Goal: Task Accomplishment & Management: Use online tool/utility

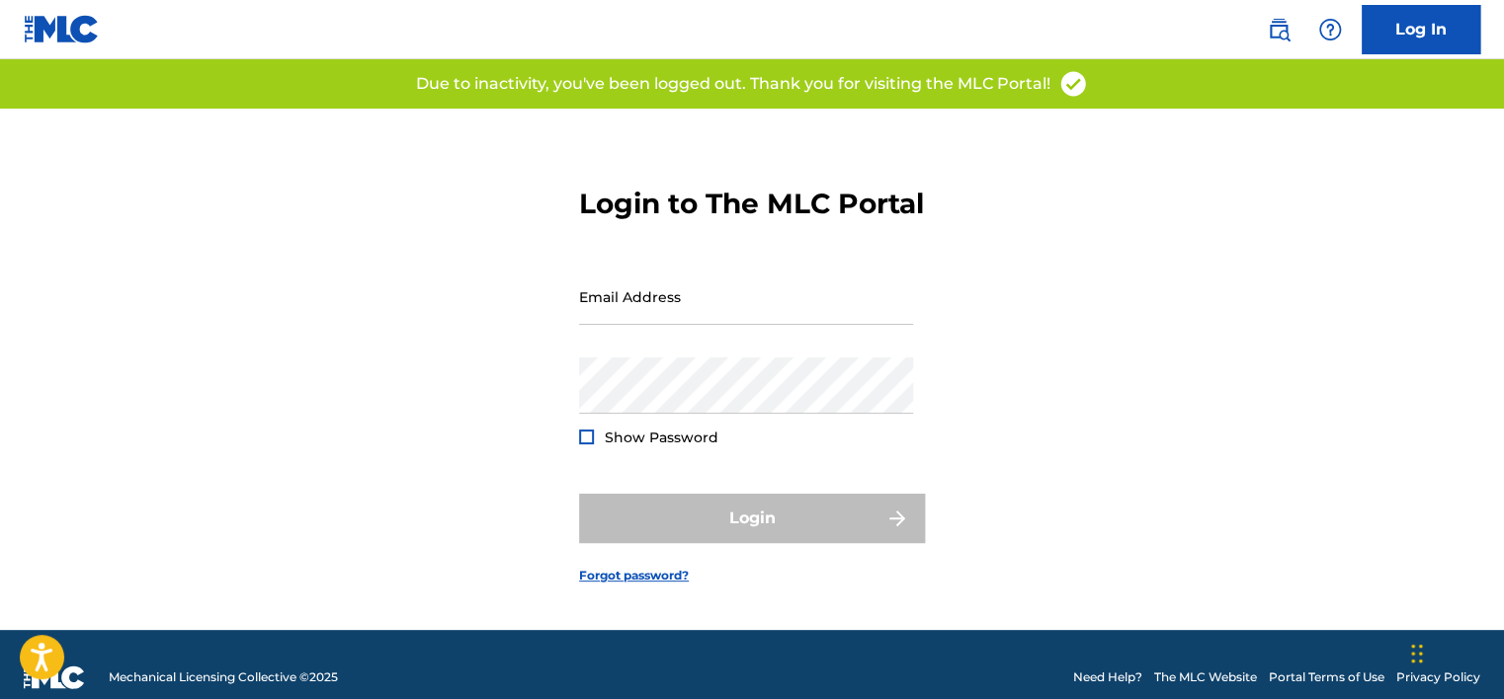
type input "[PERSON_NAME][EMAIL_ADDRESS][PERSON_NAME][DOMAIN_NAME]"
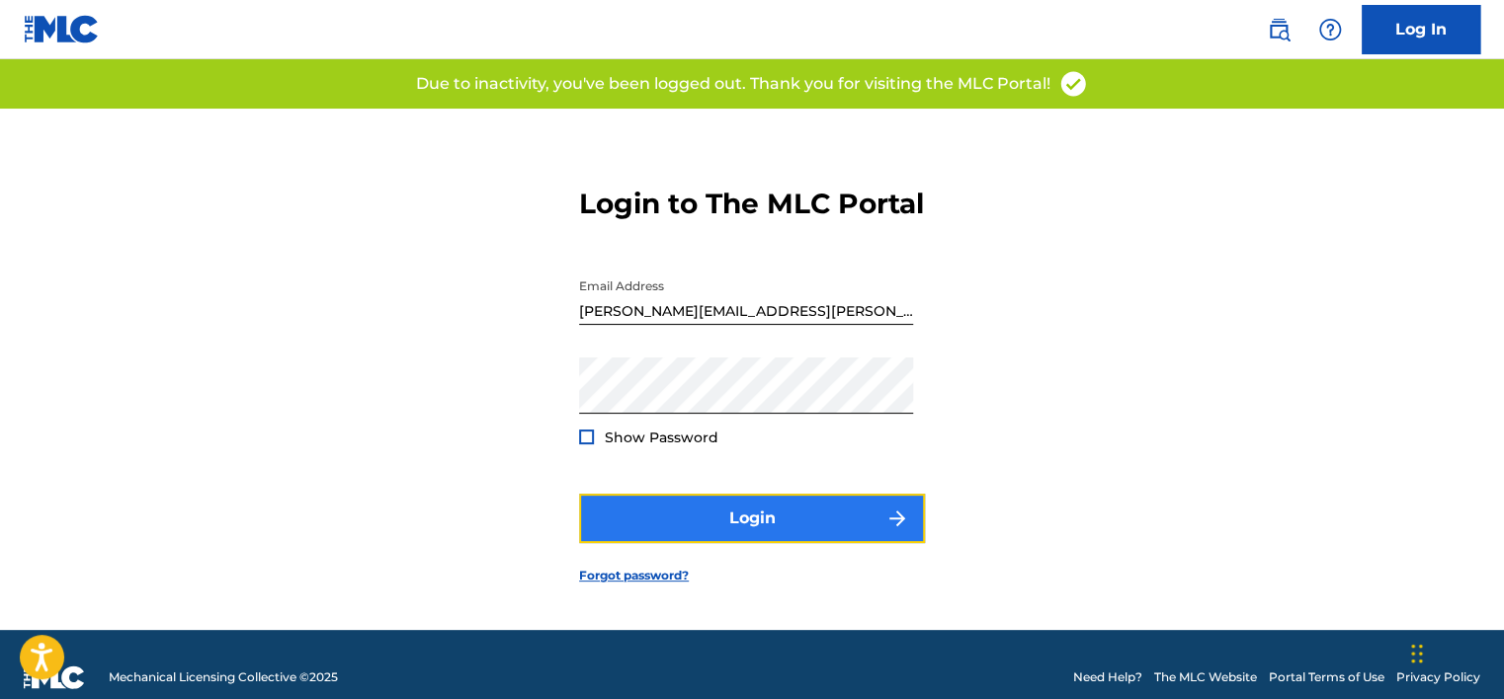
click at [605, 533] on button "Login" at bounding box center [752, 518] width 346 height 49
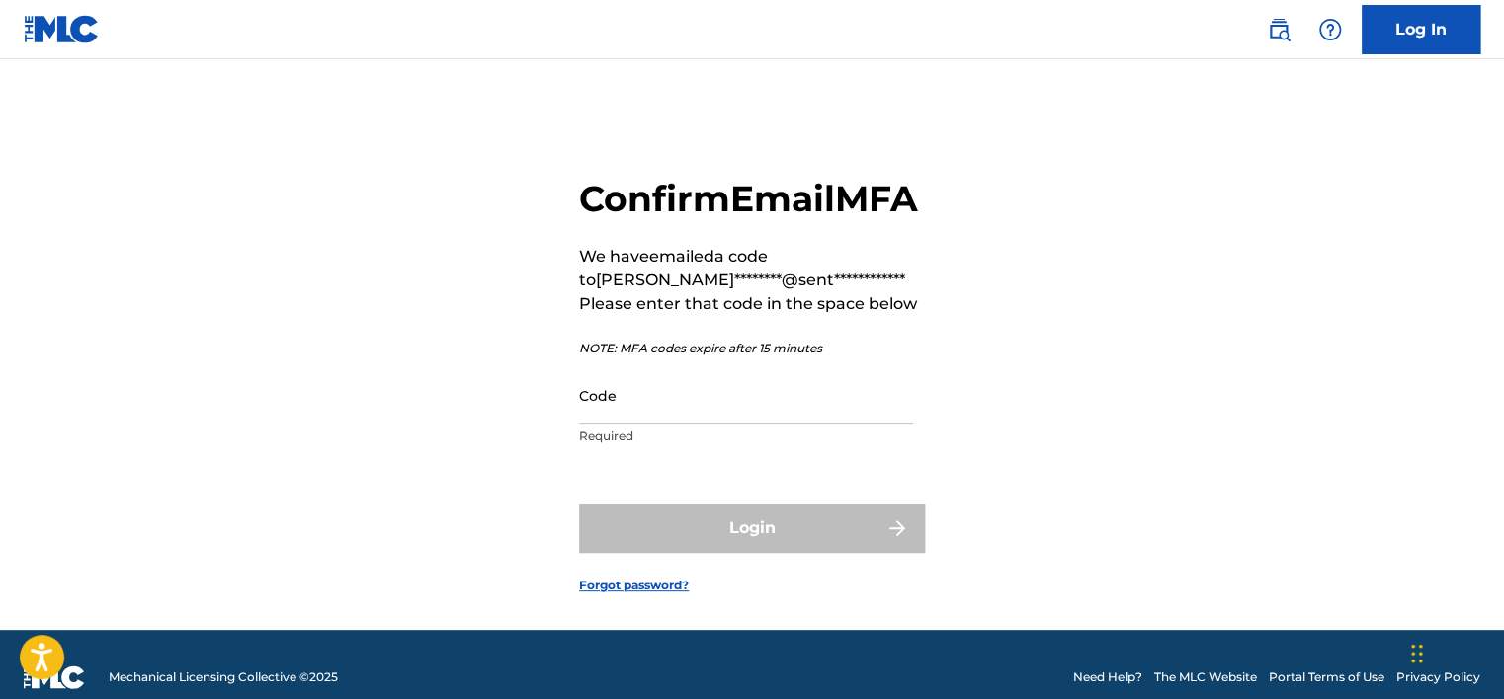
drag, startPoint x: 1128, startPoint y: 237, endPoint x: 1100, endPoint y: 249, distance: 31.0
click at [1128, 237] on div "**********" at bounding box center [751, 370] width 1383 height 522
click at [677, 424] on input "Code" at bounding box center [746, 395] width 334 height 56
paste input "481432"
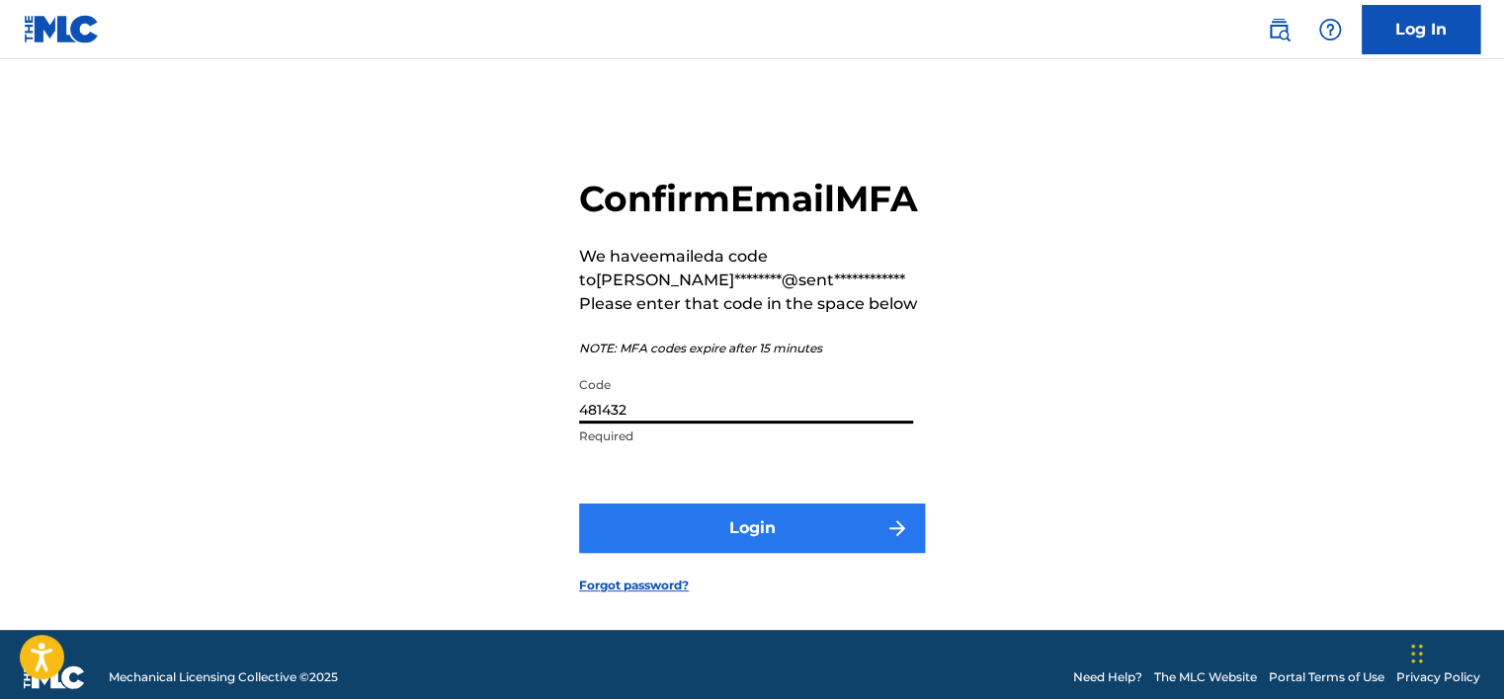
type input "481432"
click at [745, 553] on button "Login" at bounding box center [752, 528] width 346 height 49
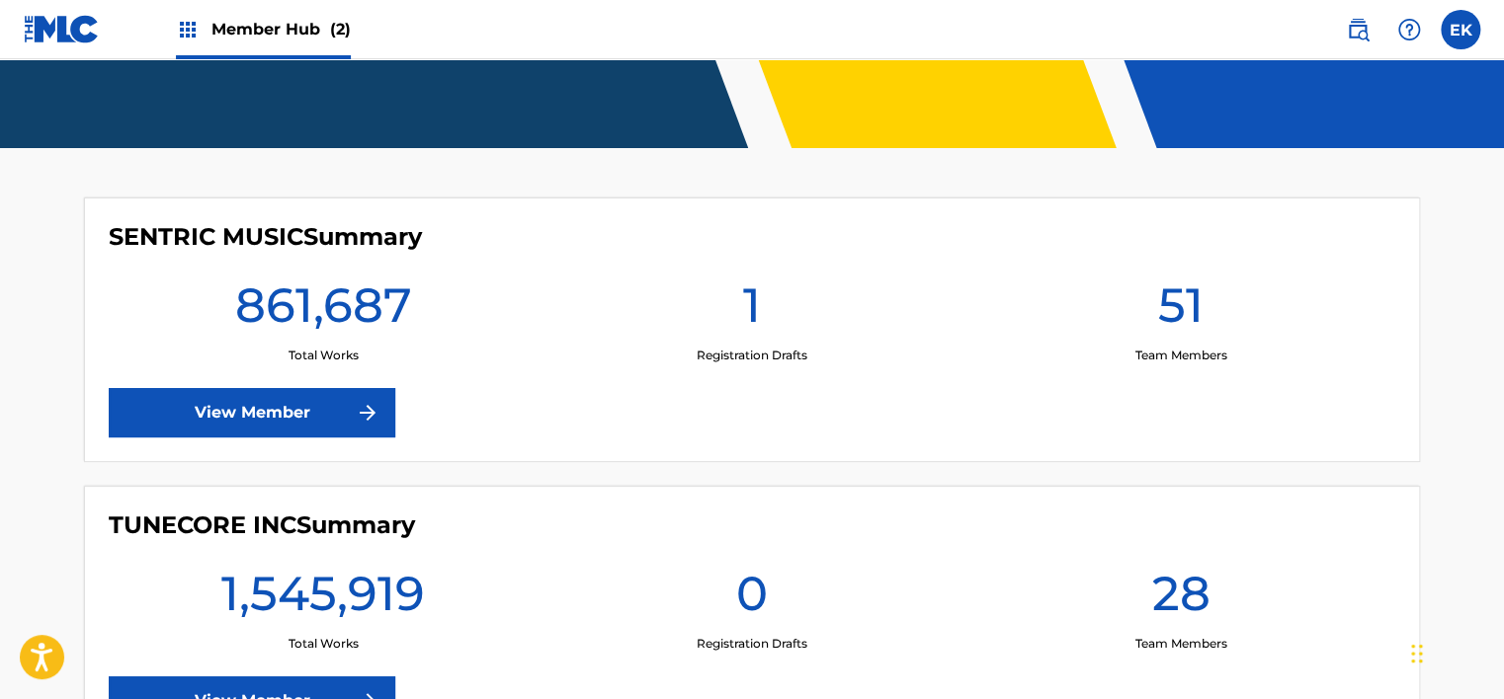
drag, startPoint x: 271, startPoint y: 4, endPoint x: 276, endPoint y: 55, distance: 51.6
click at [271, 6] on div "Member Hub (2)" at bounding box center [263, 29] width 175 height 58
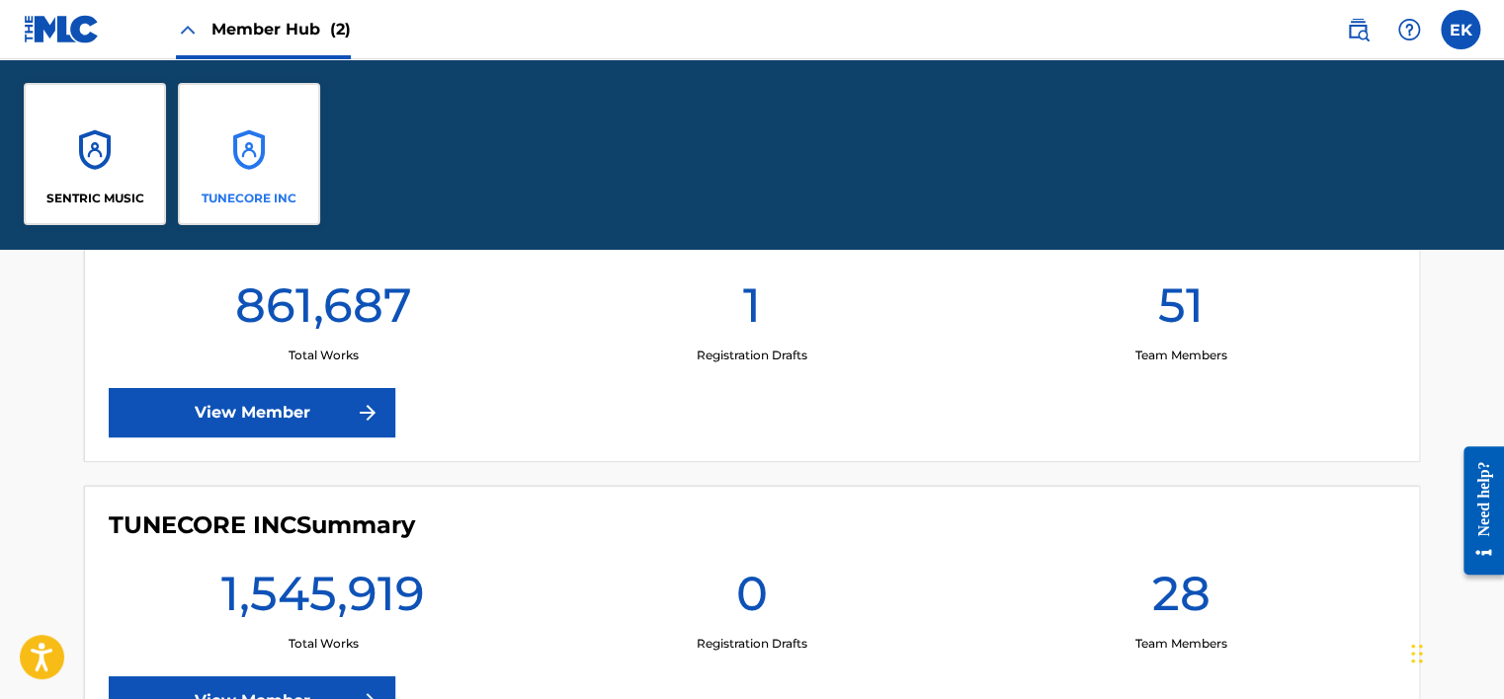
click at [281, 128] on div "TUNECORE INC" at bounding box center [249, 154] width 142 height 142
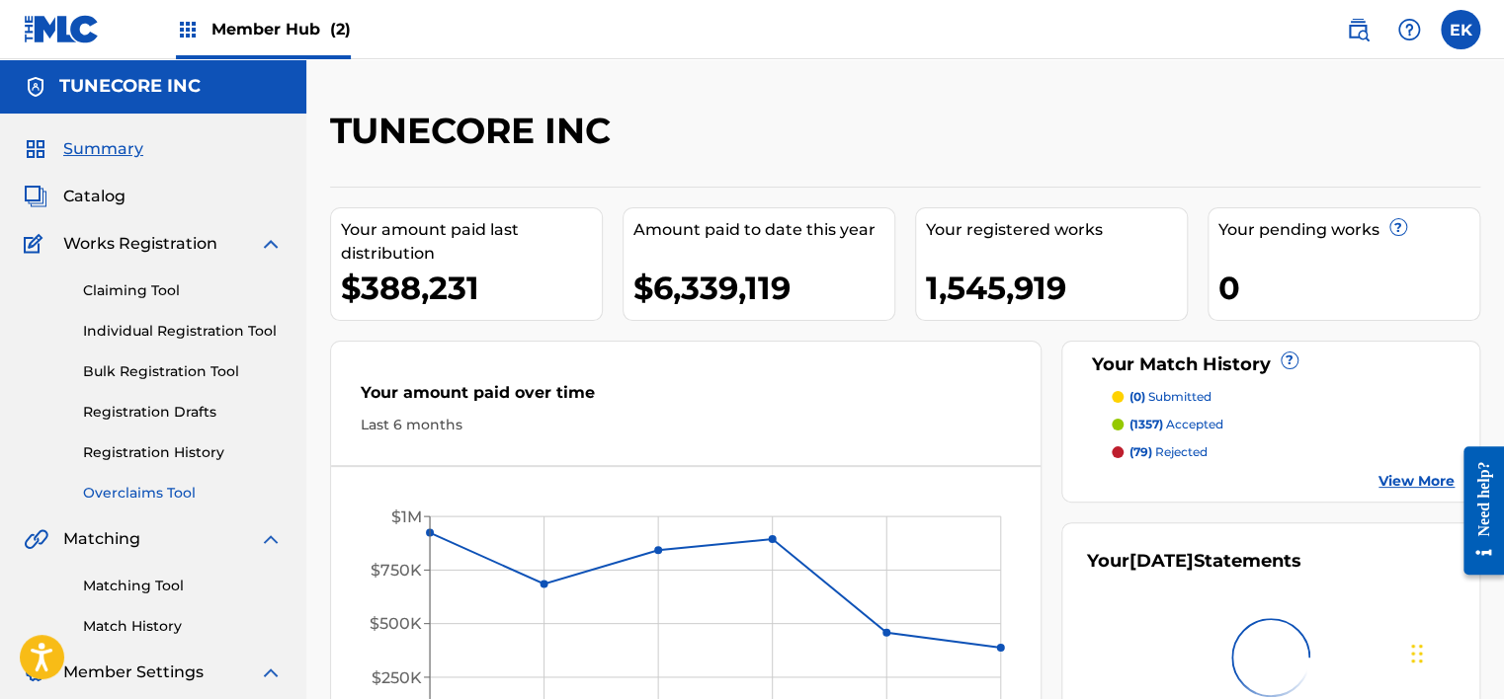
click at [157, 490] on link "Overclaims Tool" at bounding box center [183, 493] width 200 height 21
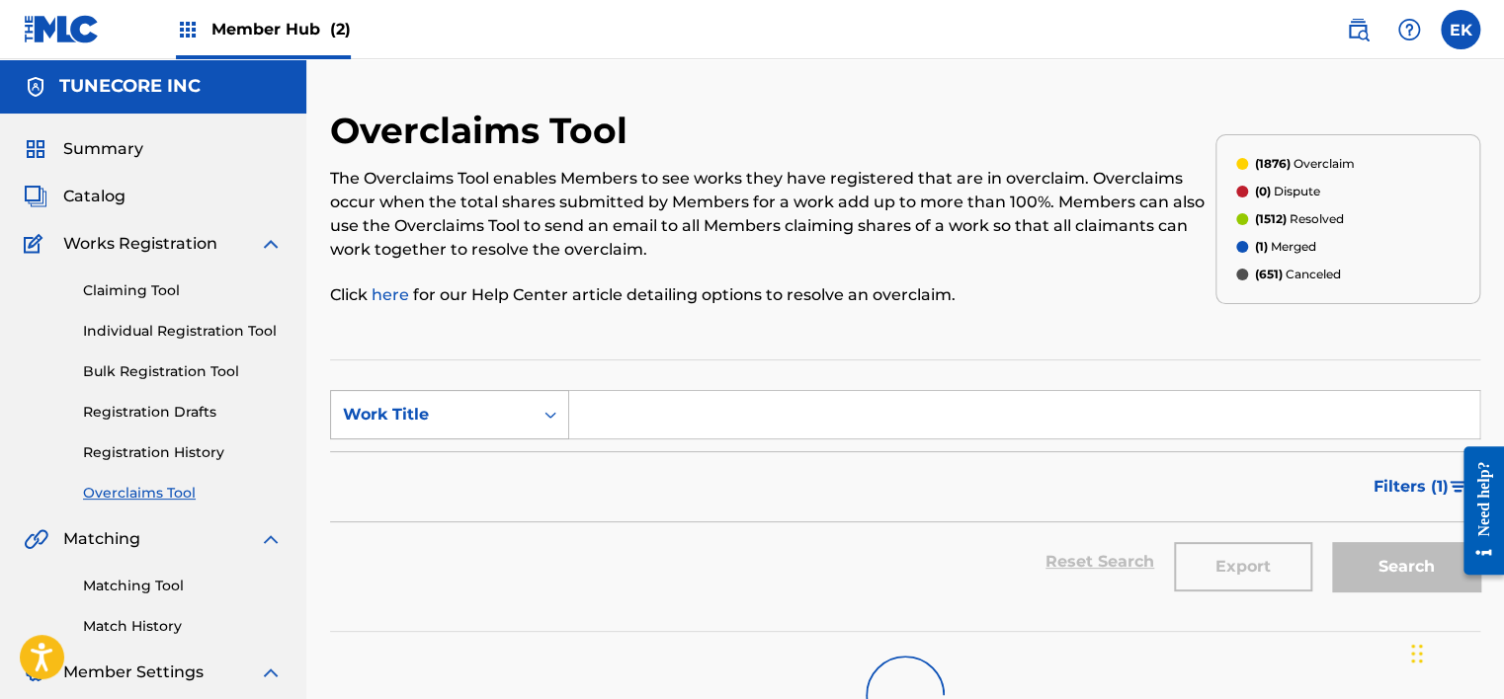
click at [506, 399] on div "Work Title" at bounding box center [432, 415] width 202 height 38
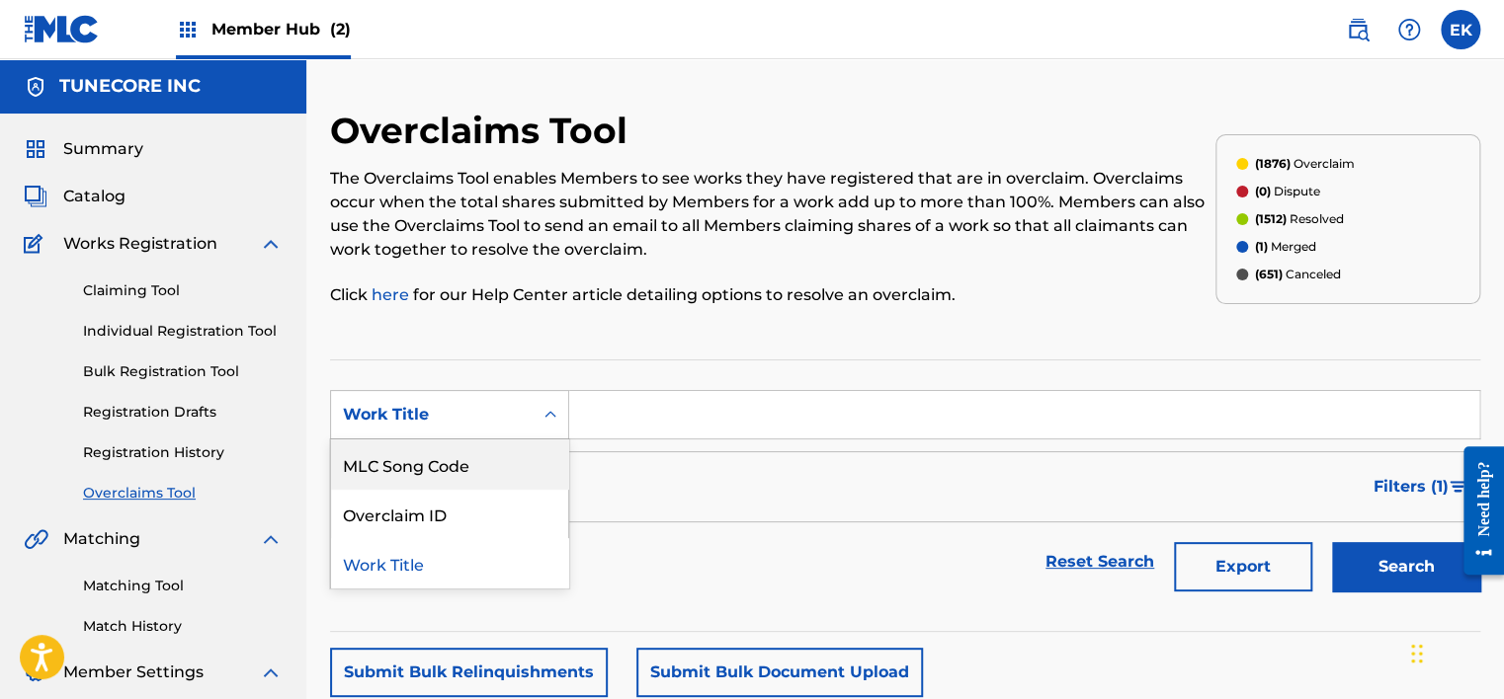
drag, startPoint x: 500, startPoint y: 451, endPoint x: 530, endPoint y: 444, distance: 30.7
click at [500, 453] on div "MLC Song Code" at bounding box center [449, 464] width 237 height 49
click at [609, 423] on input "Search Form" at bounding box center [1024, 414] width 910 height 47
paste input "481432"
click at [610, 423] on input "481432" at bounding box center [1024, 414] width 910 height 47
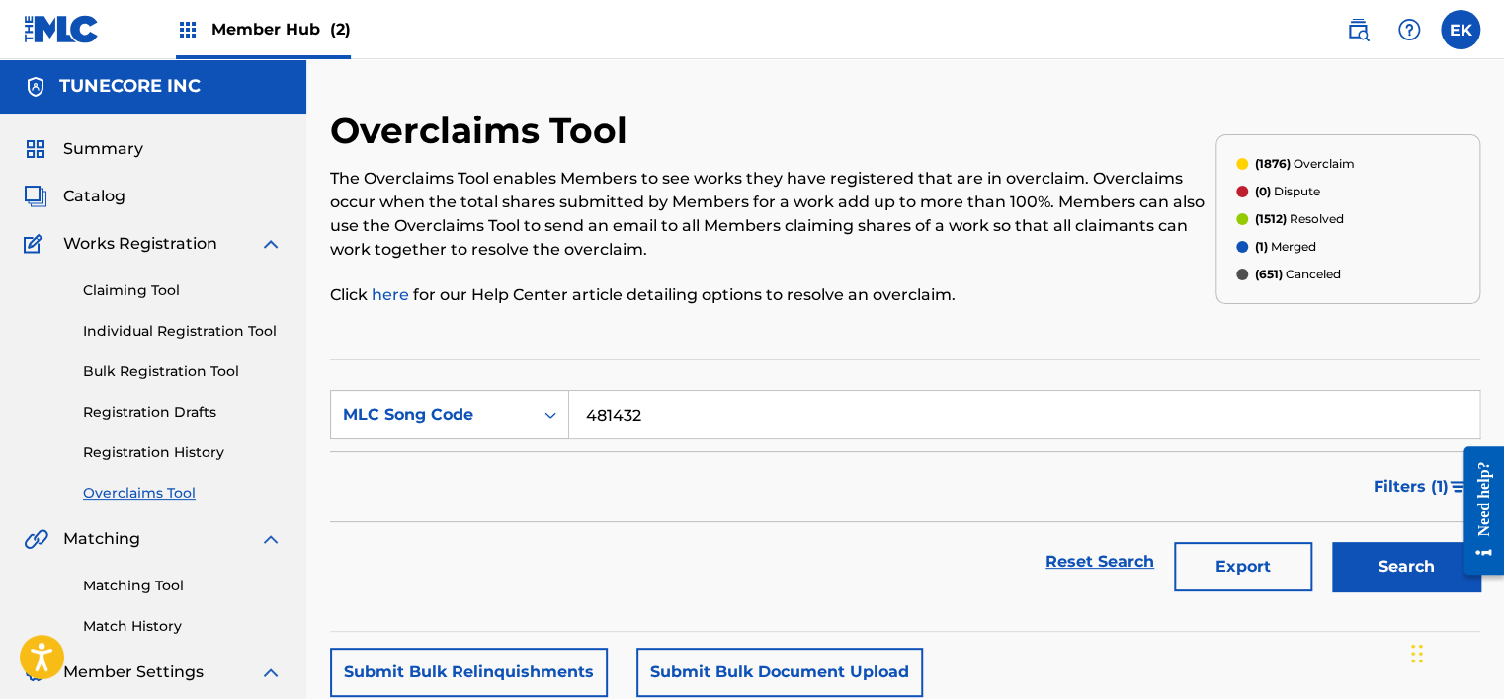
click at [611, 423] on input "481432" at bounding box center [1024, 414] width 910 height 47
paste input "AY97A3"
type input "AY97A3"
click at [1395, 572] on button "Search" at bounding box center [1406, 566] width 148 height 49
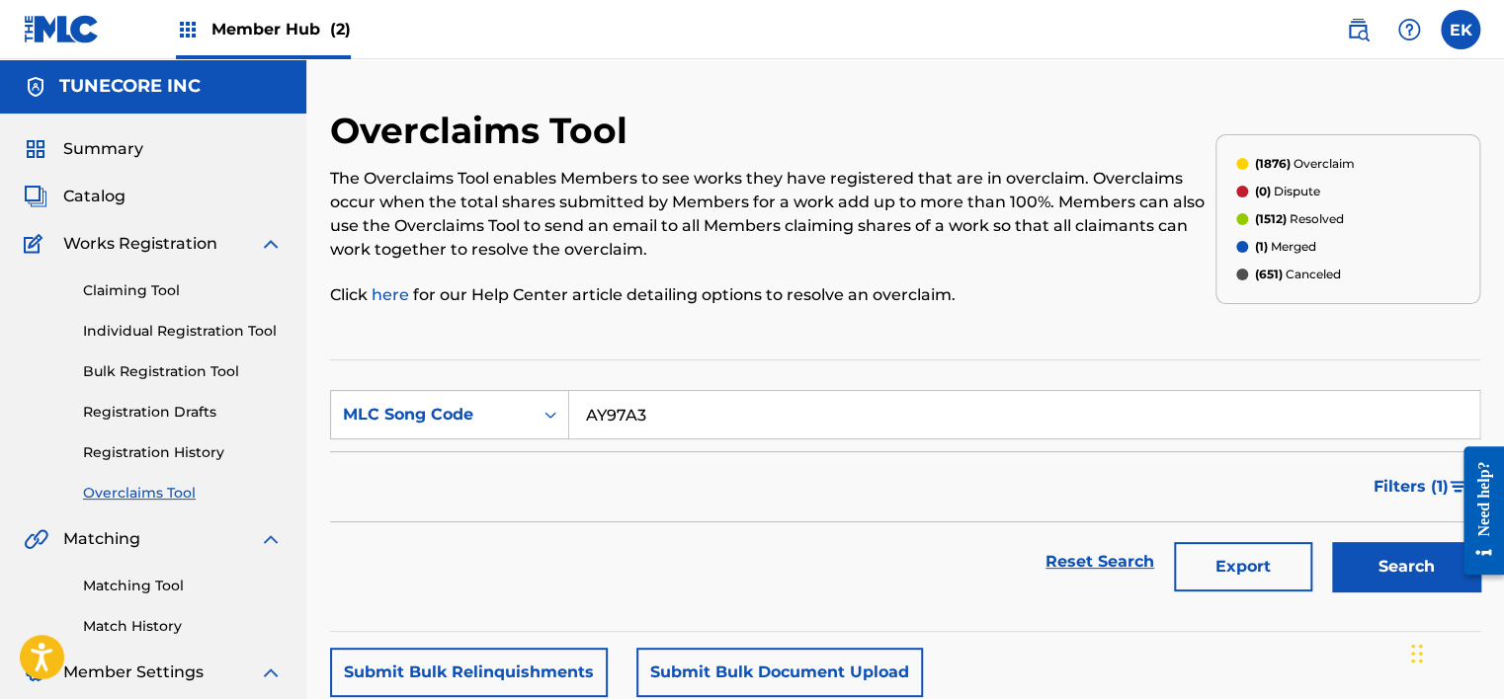
scroll to position [296, 0]
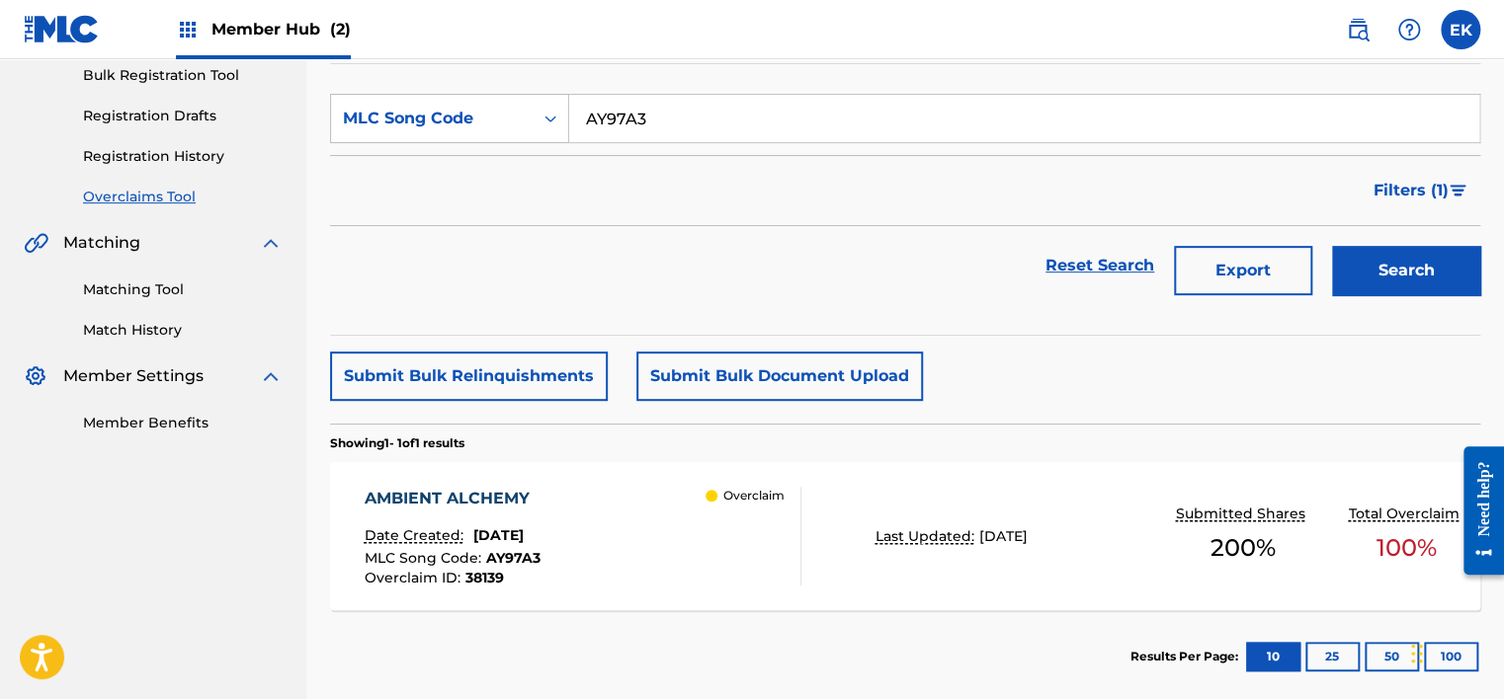
click at [540, 556] on div "MLC Song Code : AY97A3" at bounding box center [453, 561] width 176 height 20
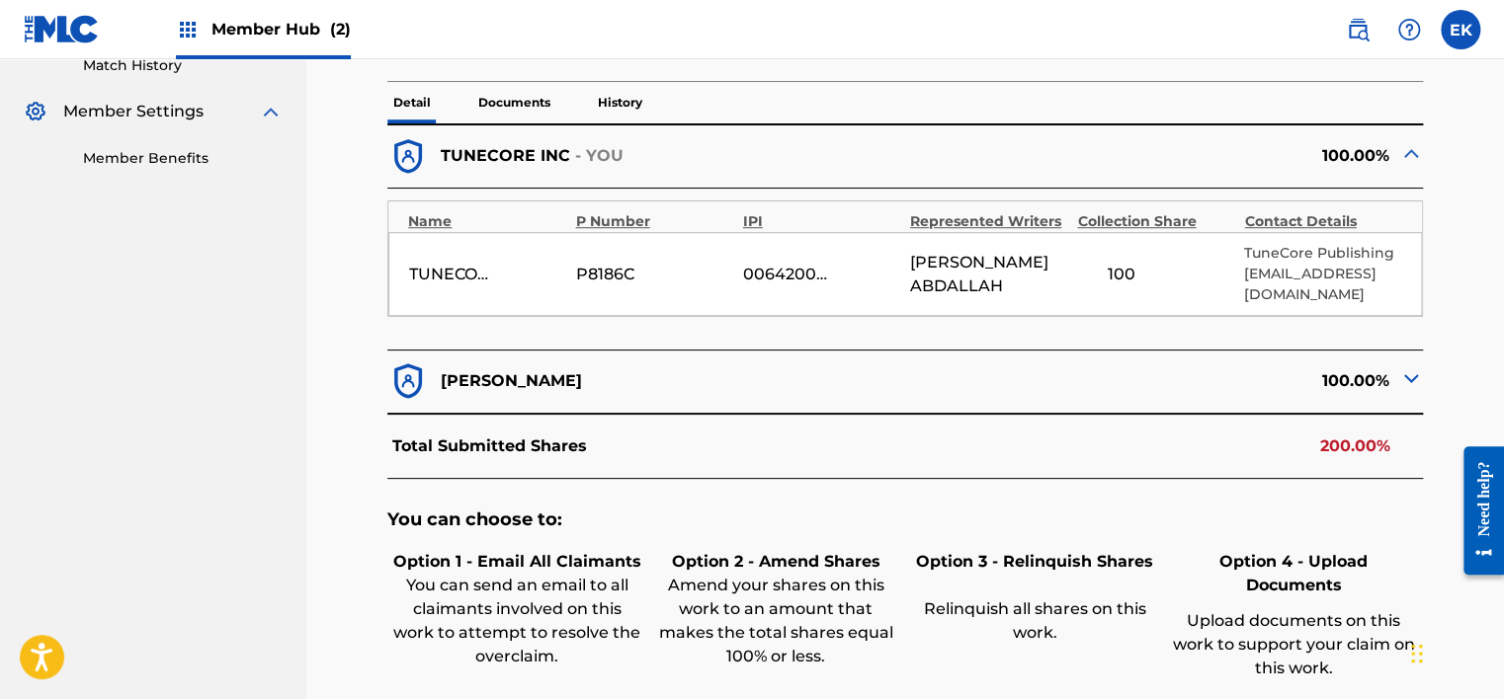
scroll to position [593, 0]
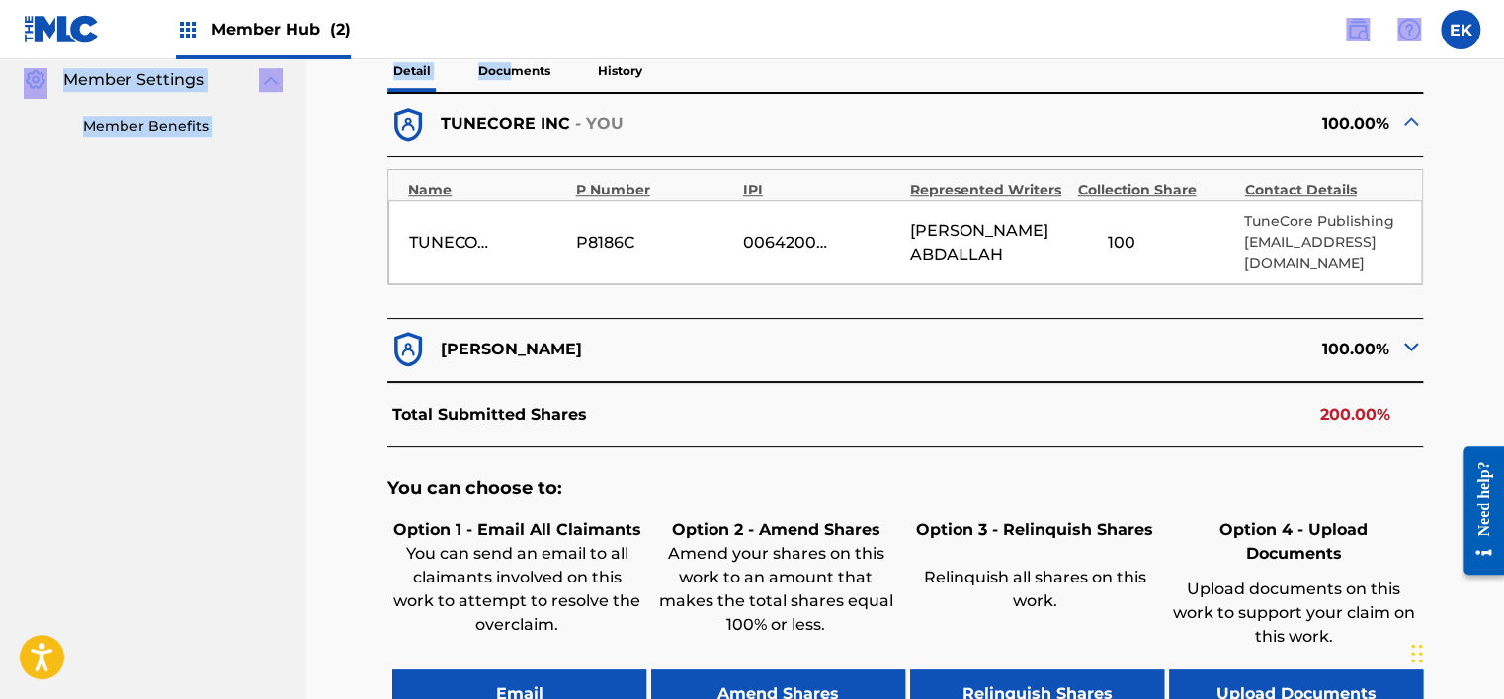
click at [511, 58] on div "Member Hub (2) EK EK [PERSON_NAME] [PERSON_NAME][EMAIL_ADDRESS][PERSON_NAME][DO…" at bounding box center [752, 184] width 1504 height 1555
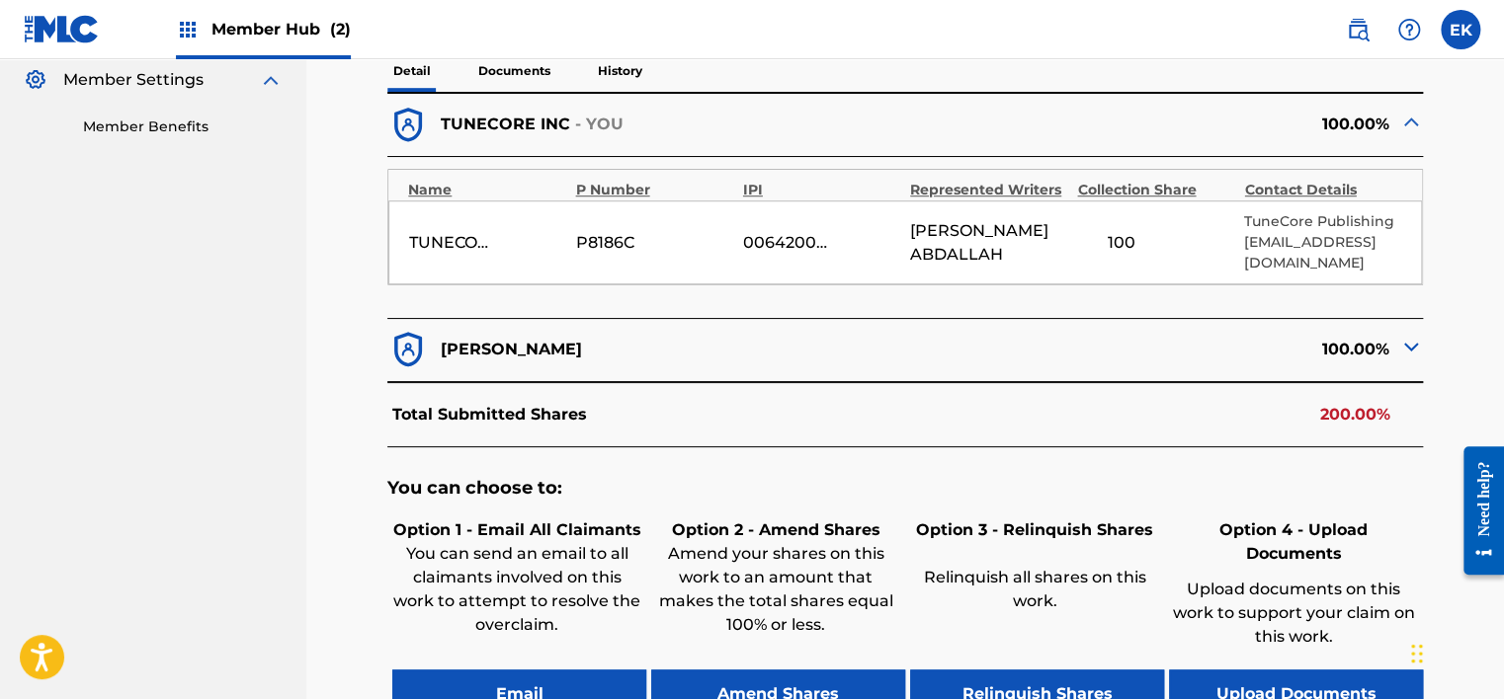
drag, startPoint x: 511, startPoint y: 59, endPoint x: 349, endPoint y: 178, distance: 200.8
click at [340, 190] on div "< Back AMBIENT ALCHEMY - Overclaim Detail The Overclaims Tool enables Members t…" at bounding box center [905, 191] width 1150 height 1351
click at [507, 67] on p "Documents" at bounding box center [514, 70] width 84 height 41
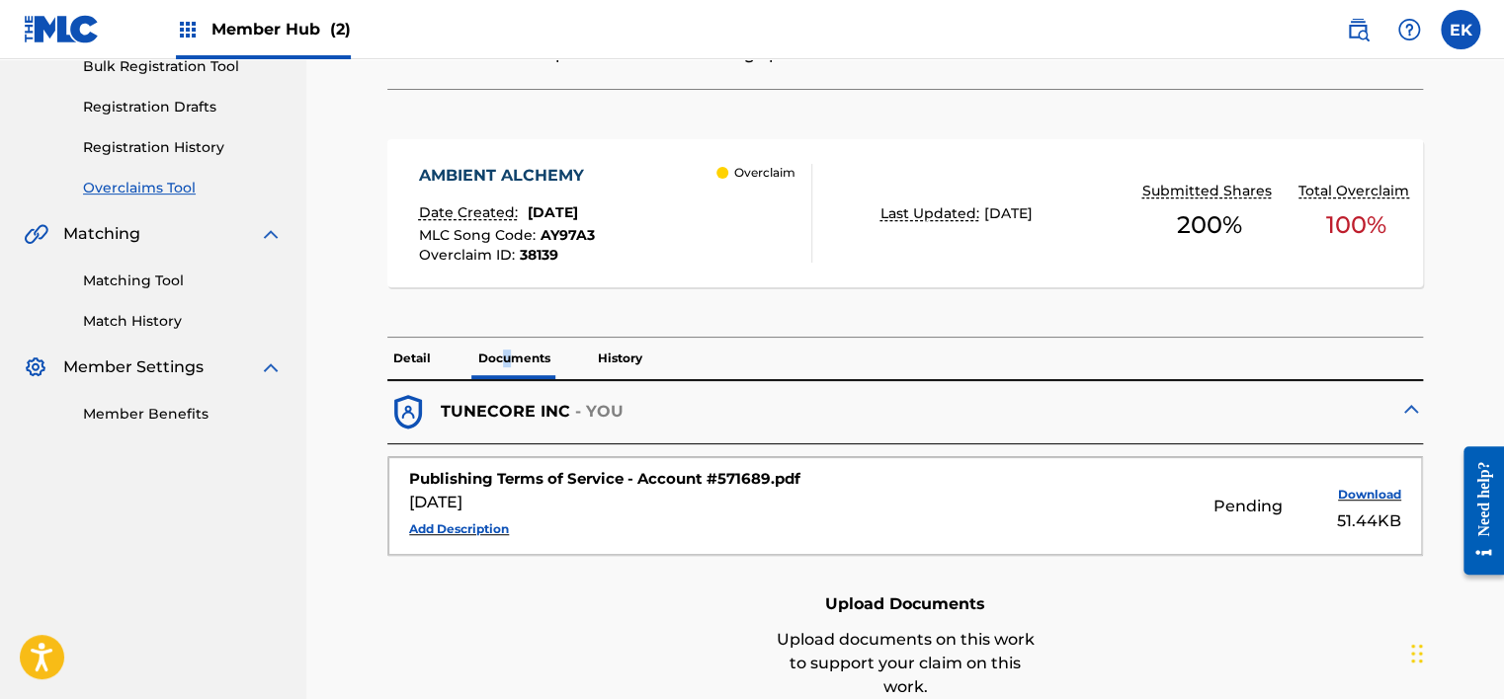
scroll to position [573, 0]
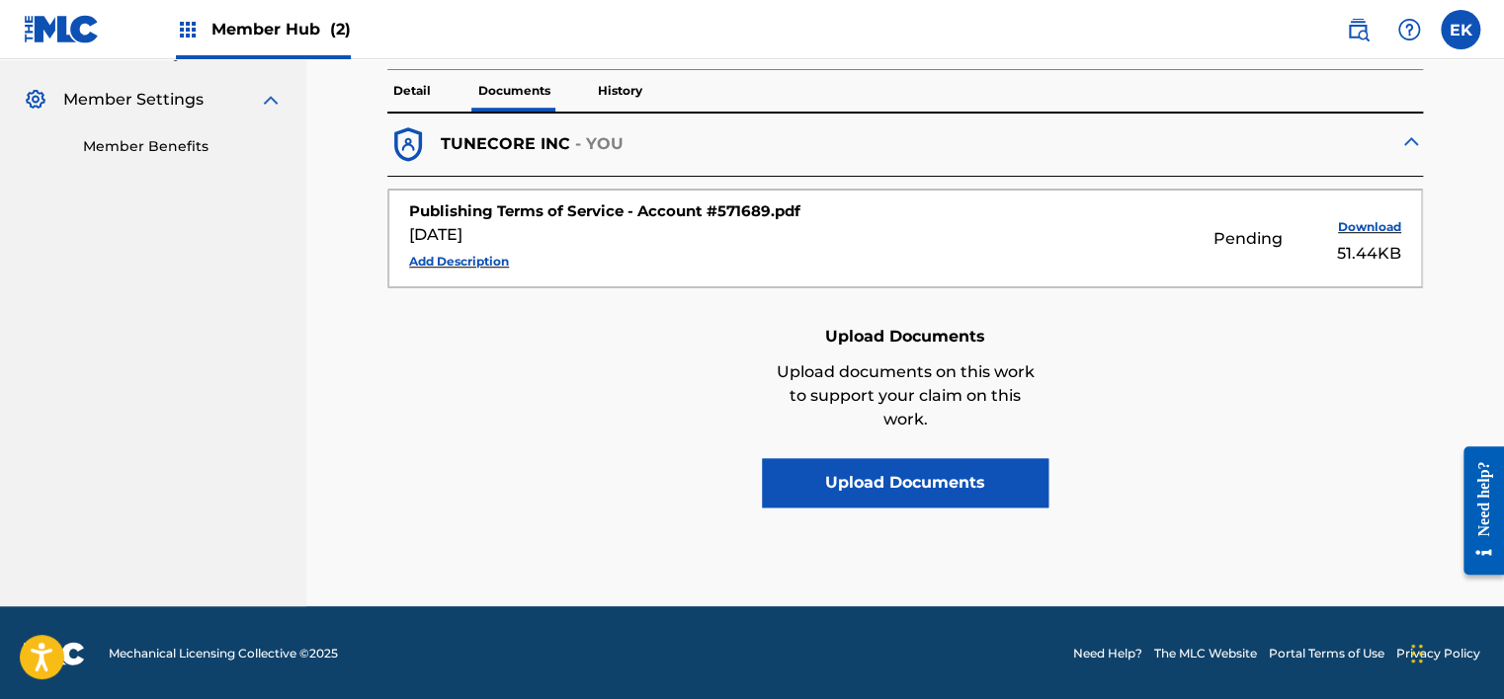
click at [392, 85] on p "Detail" at bounding box center [411, 90] width 49 height 41
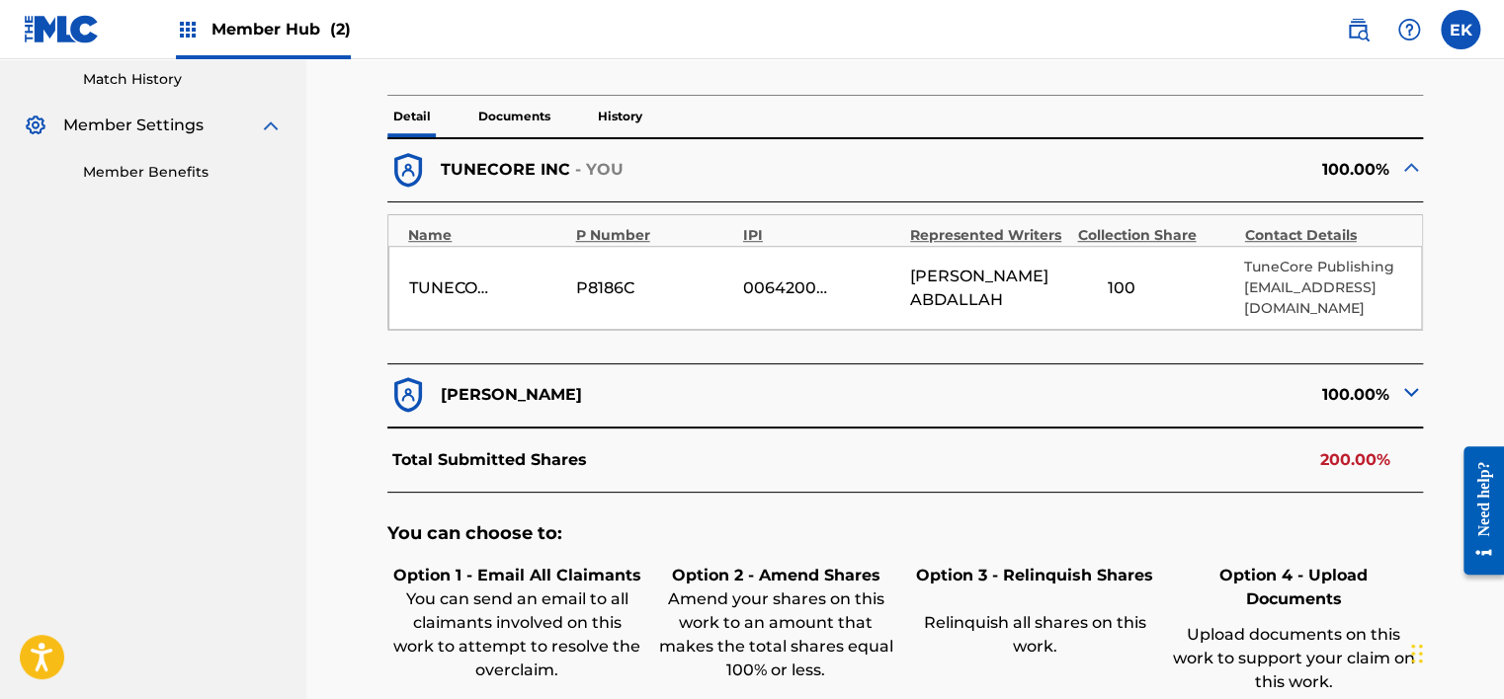
scroll to position [593, 0]
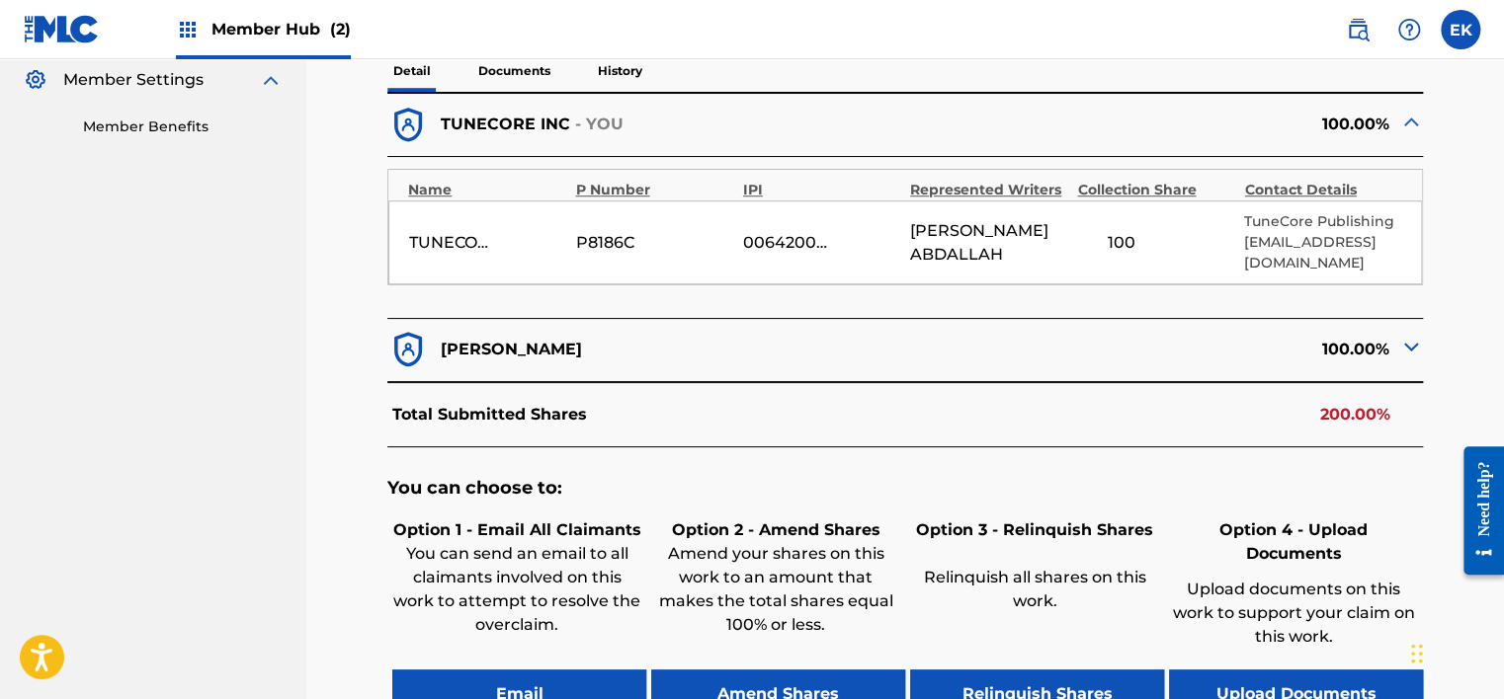
click at [502, 61] on p "Documents" at bounding box center [514, 70] width 84 height 41
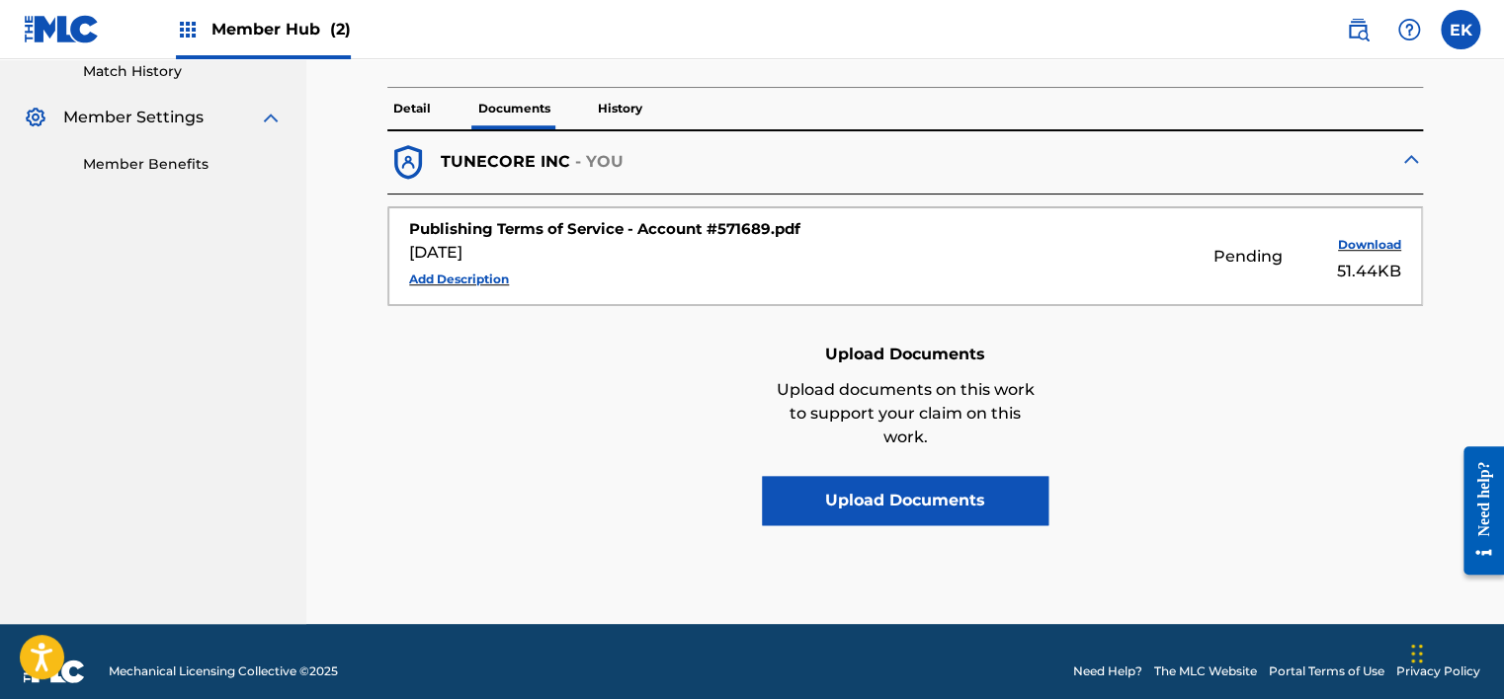
scroll to position [573, 0]
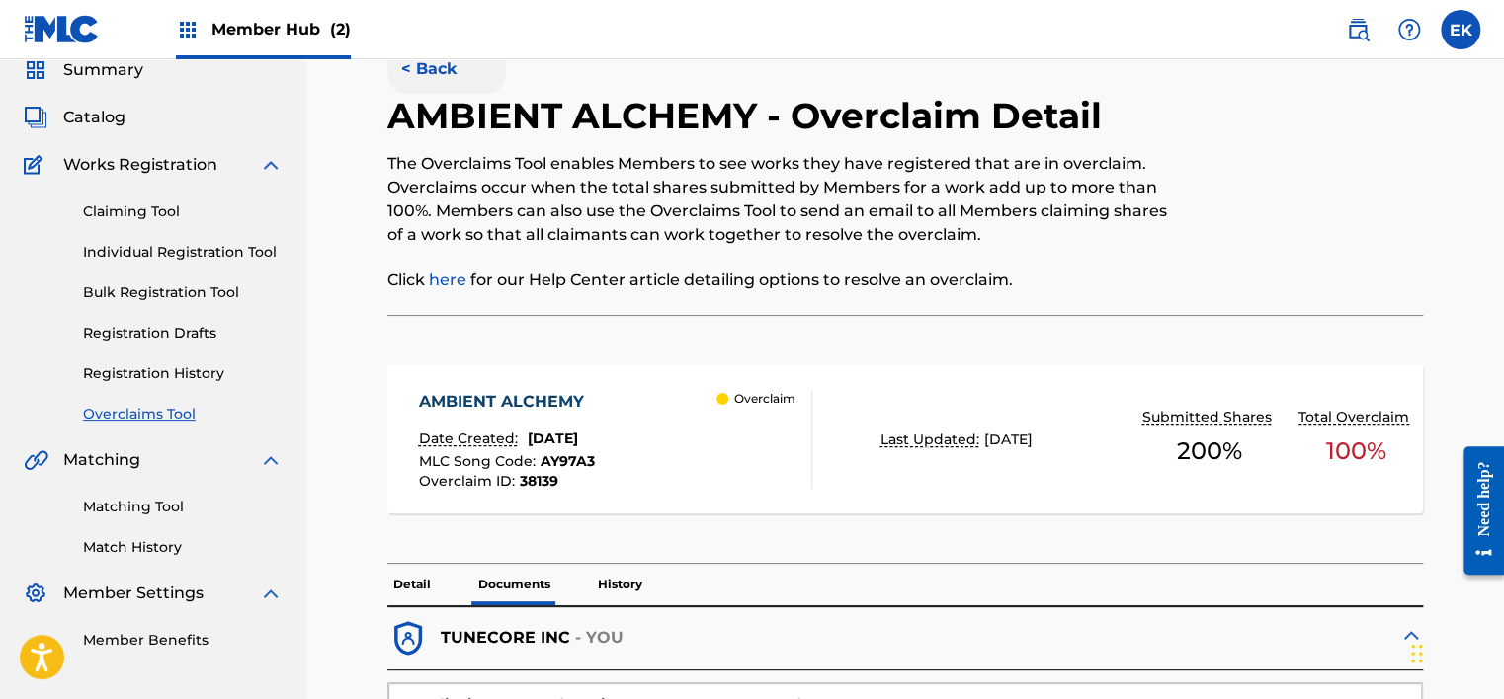
click at [437, 67] on button "< Back" at bounding box center [446, 68] width 119 height 49
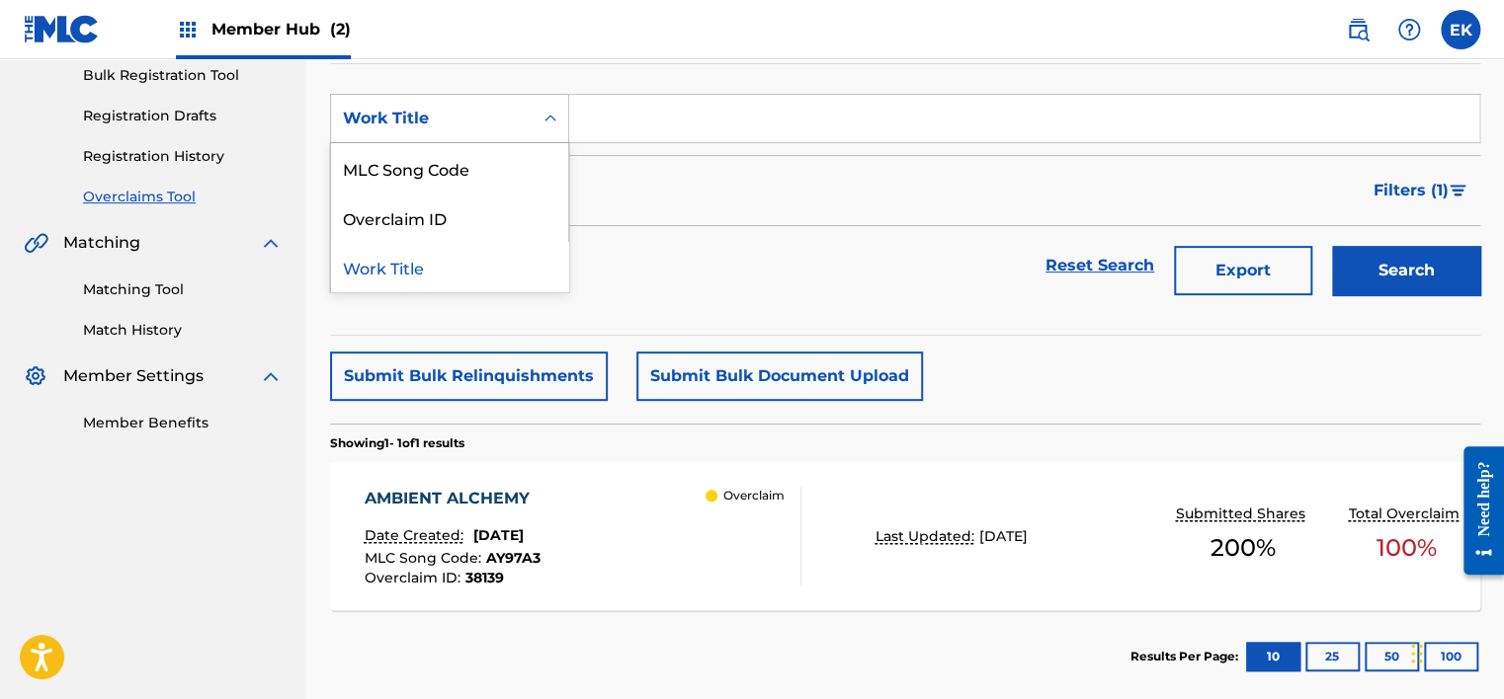
click at [527, 116] on div "Work Title" at bounding box center [432, 119] width 202 height 38
click at [522, 162] on div "MLC Song Code" at bounding box center [449, 167] width 237 height 49
click at [611, 127] on input "Search Form" at bounding box center [1024, 118] width 910 height 47
paste input "MO1EVN"
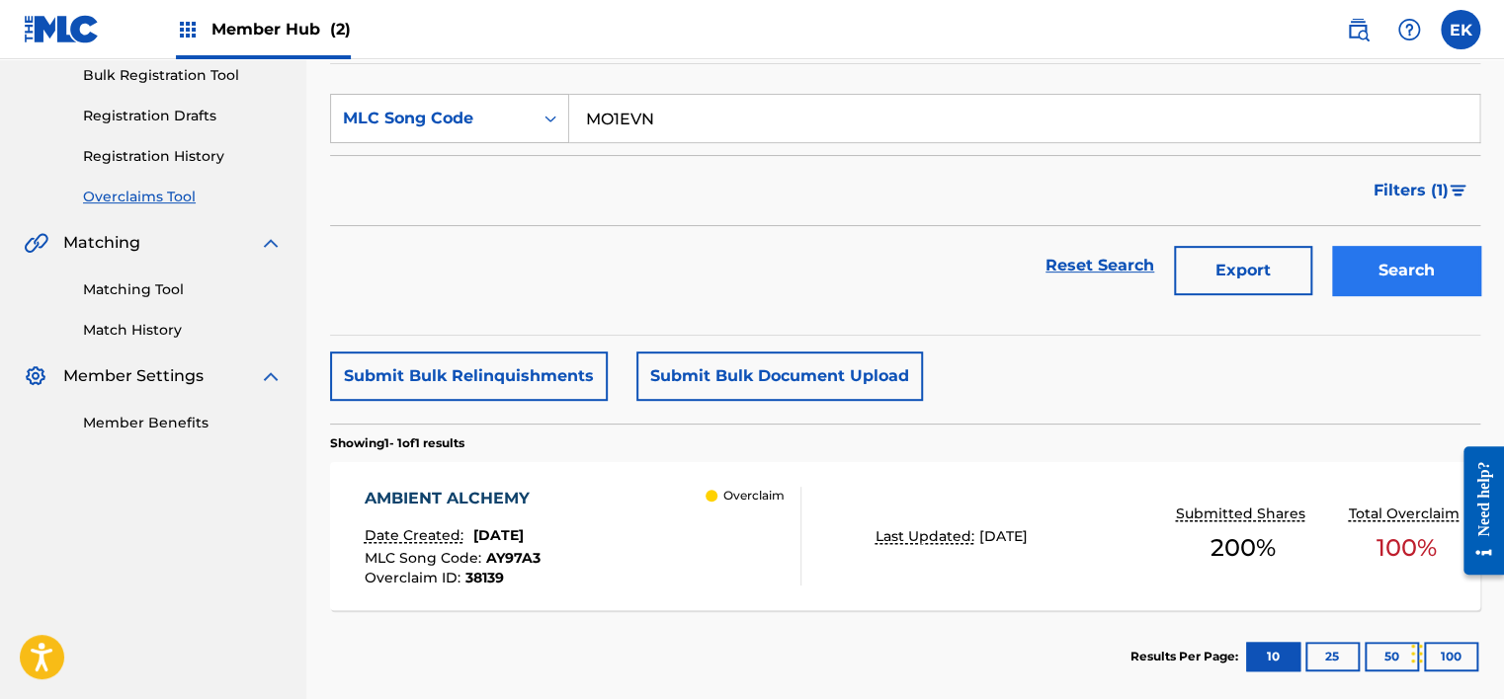
type input "MO1EVN"
click at [1431, 286] on button "Search" at bounding box center [1406, 270] width 148 height 49
click at [518, 509] on div "MELANIN SKY" at bounding box center [455, 499] width 181 height 24
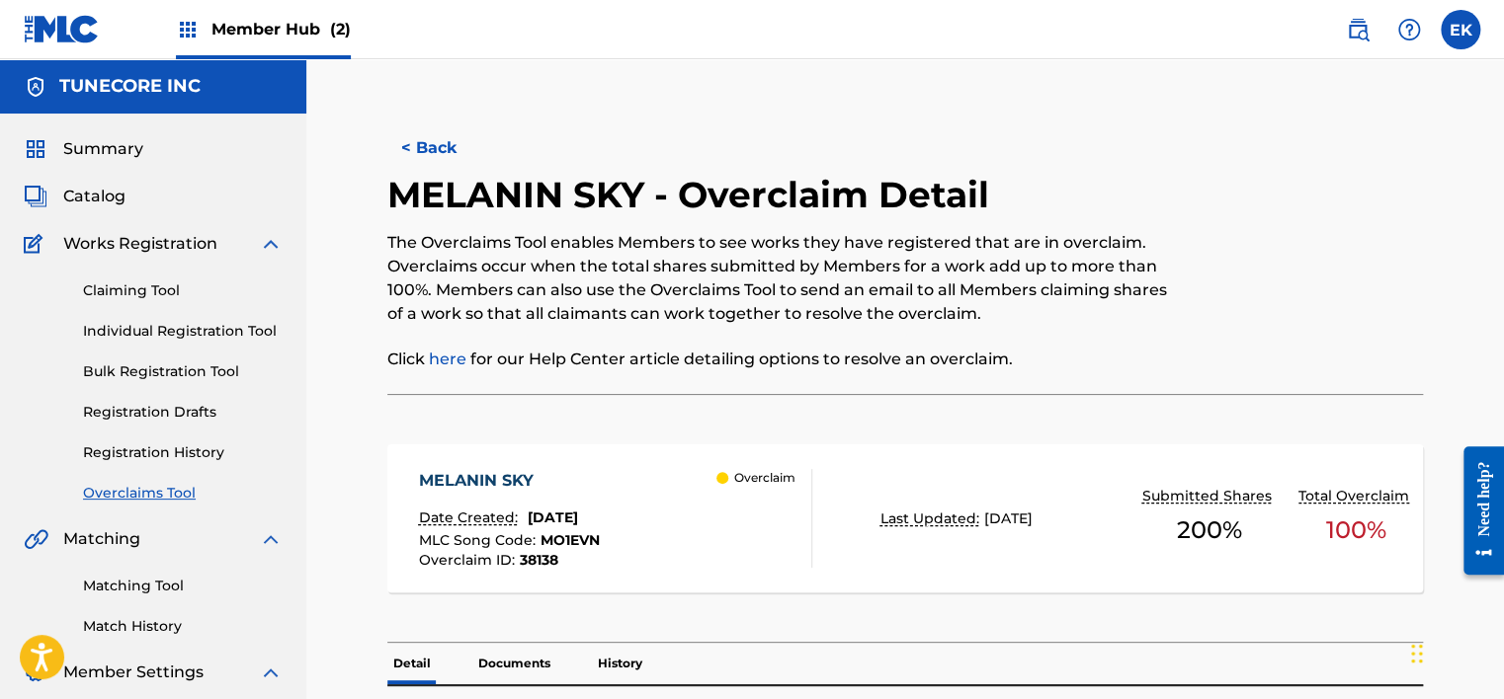
click at [505, 657] on p "Documents" at bounding box center [514, 663] width 84 height 41
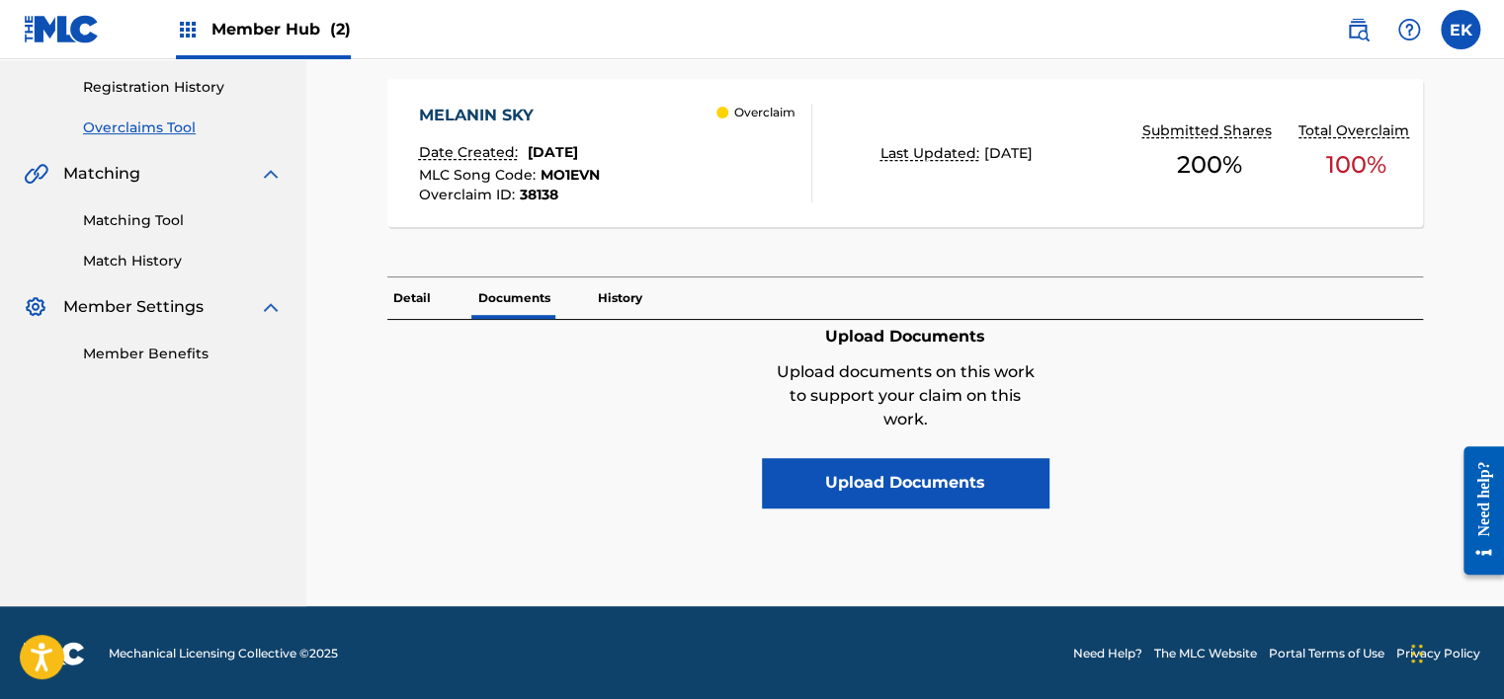
scroll to position [367, 0]
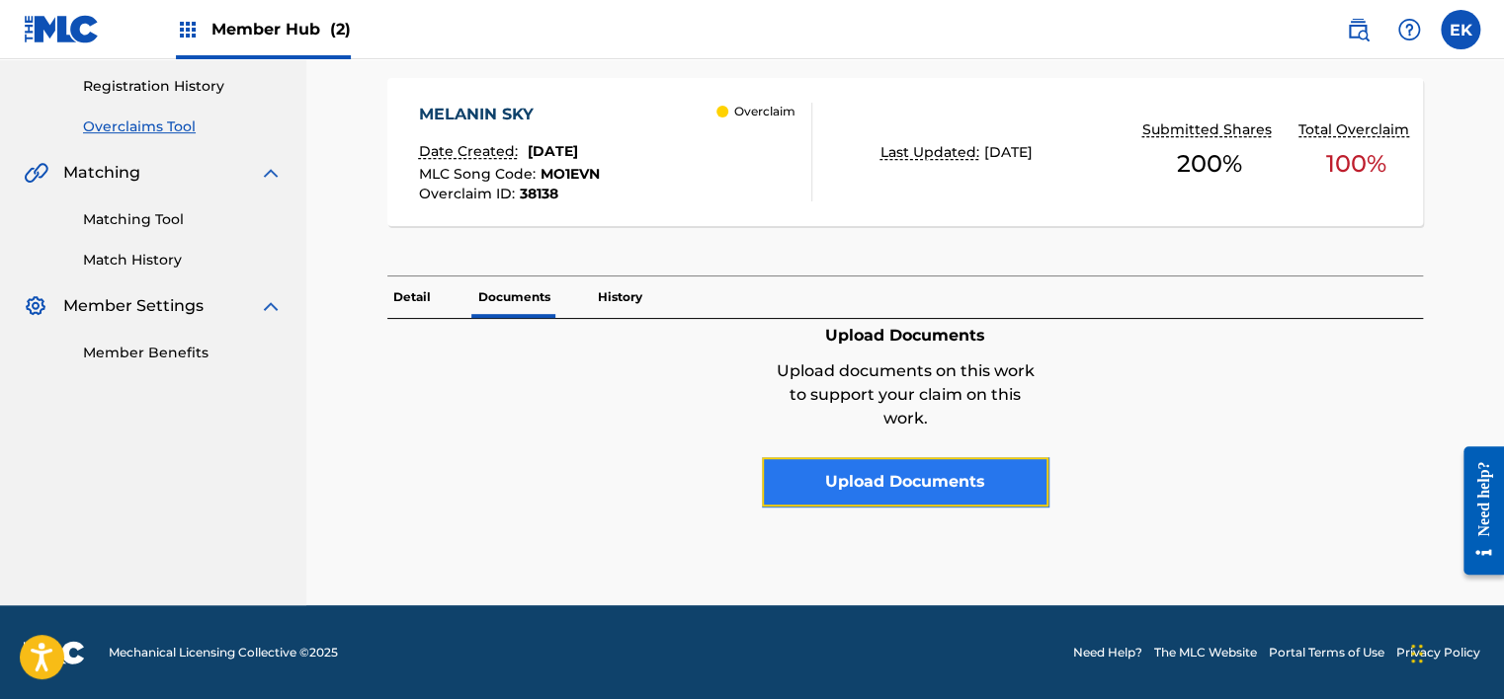
click at [873, 470] on button "Upload Documents" at bounding box center [905, 481] width 286 height 49
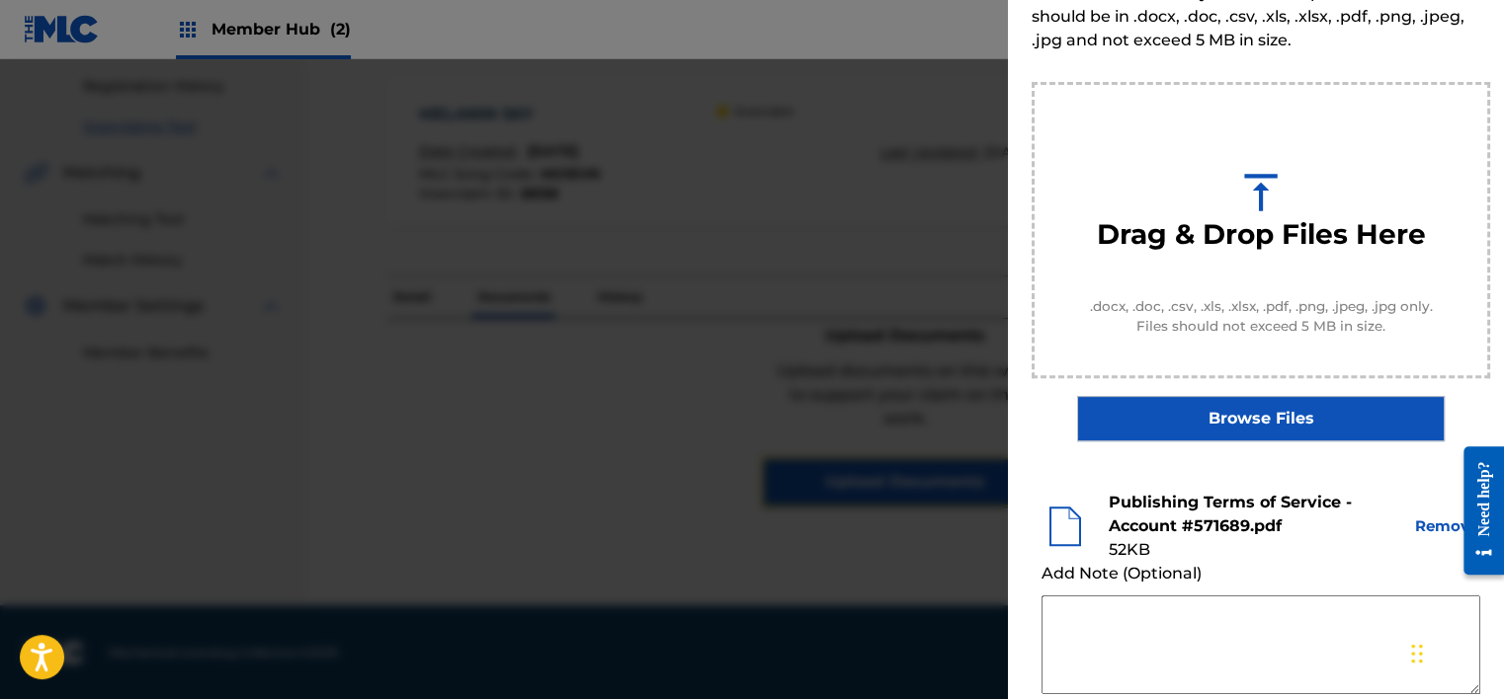
scroll to position [301, 0]
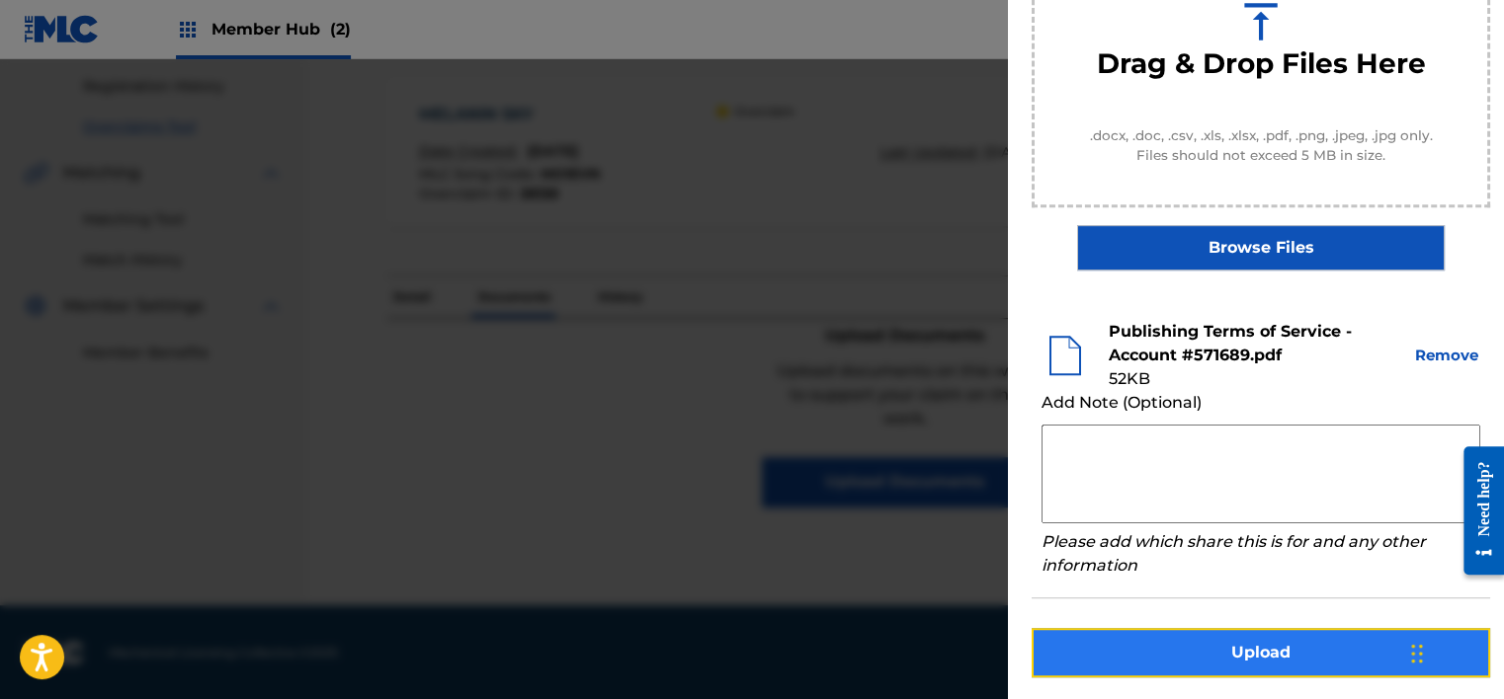
click at [1143, 644] on button "Upload" at bounding box center [1260, 652] width 458 height 49
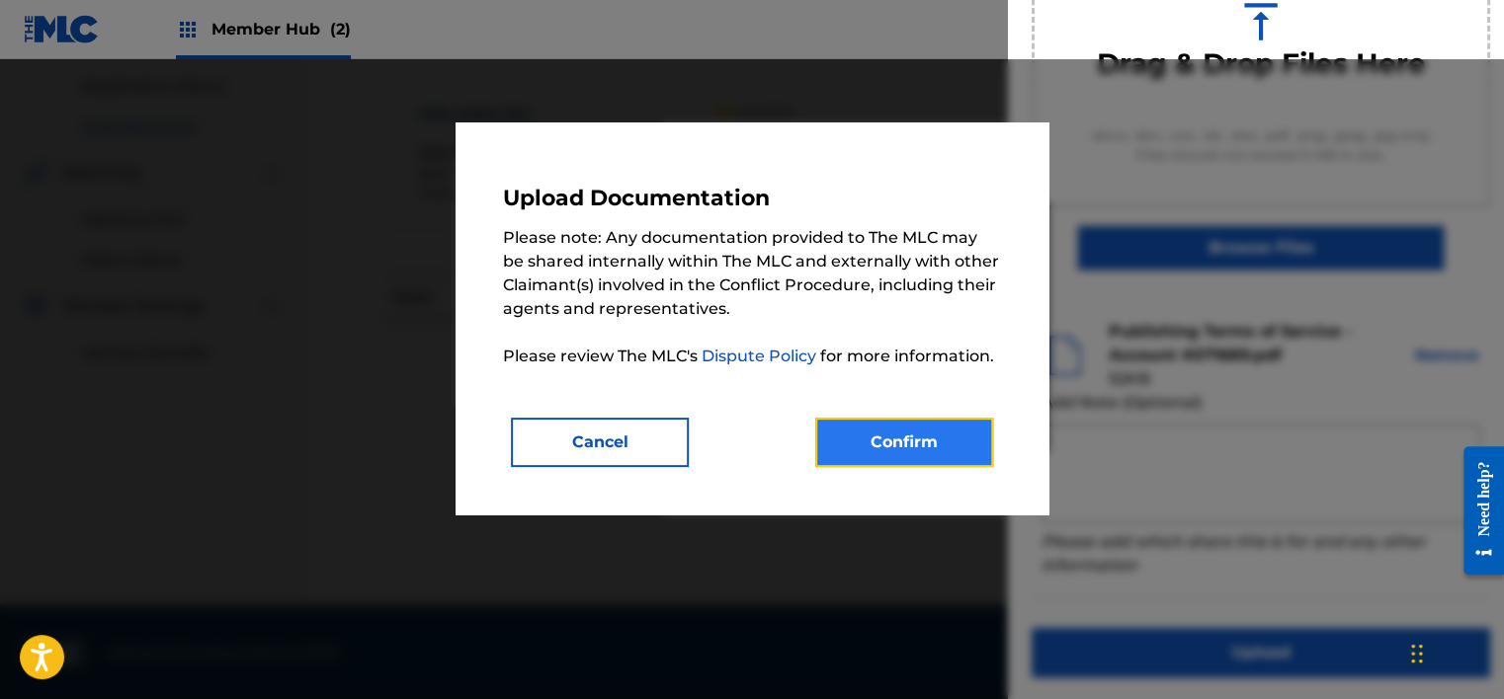
click at [854, 433] on button "Confirm" at bounding box center [904, 442] width 178 height 49
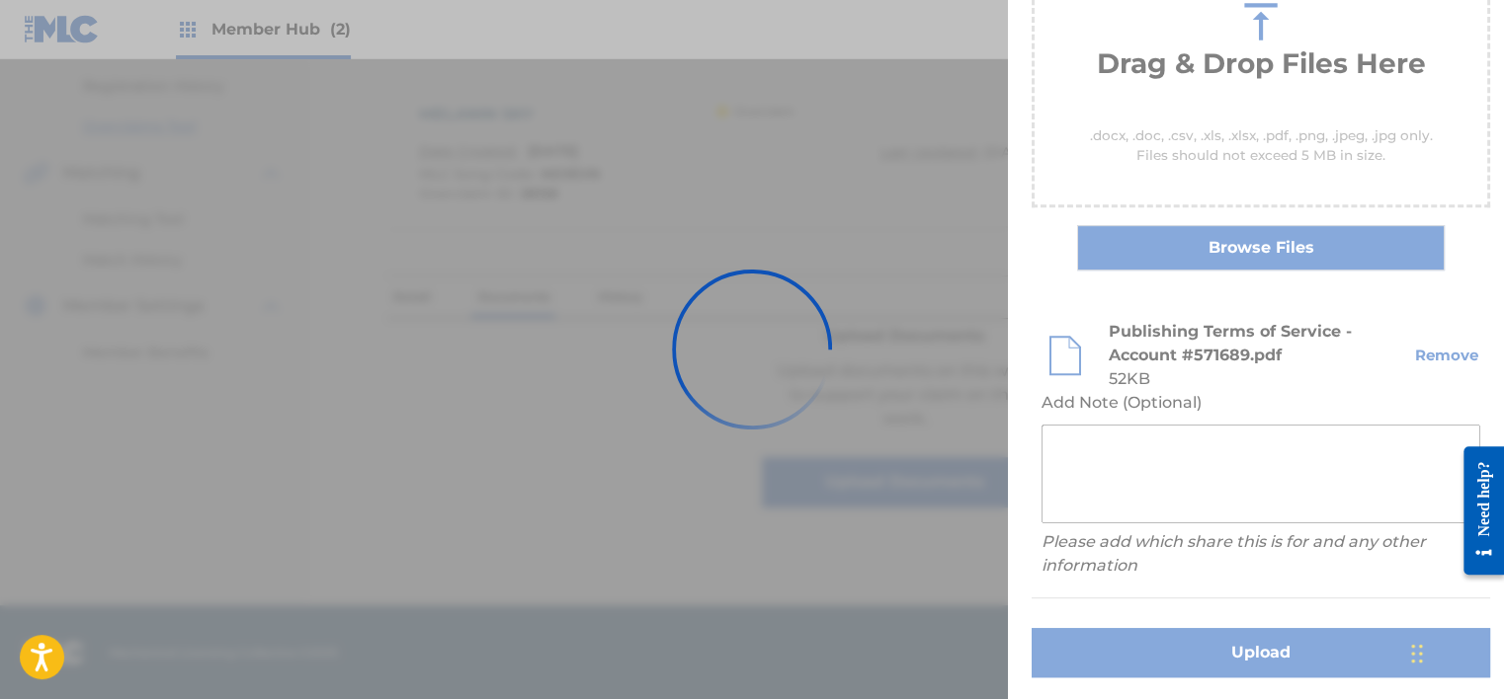
scroll to position [169, 0]
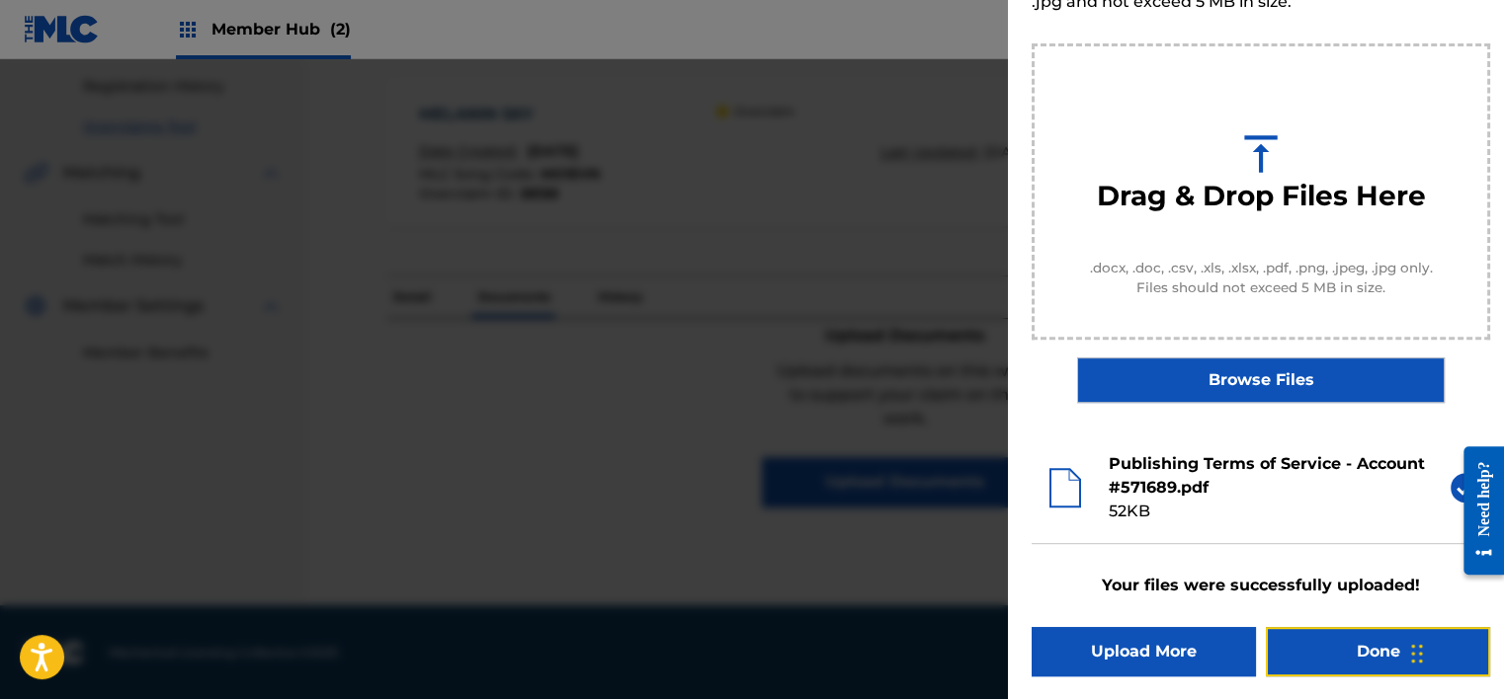
click at [1336, 646] on button "Done" at bounding box center [1377, 651] width 224 height 49
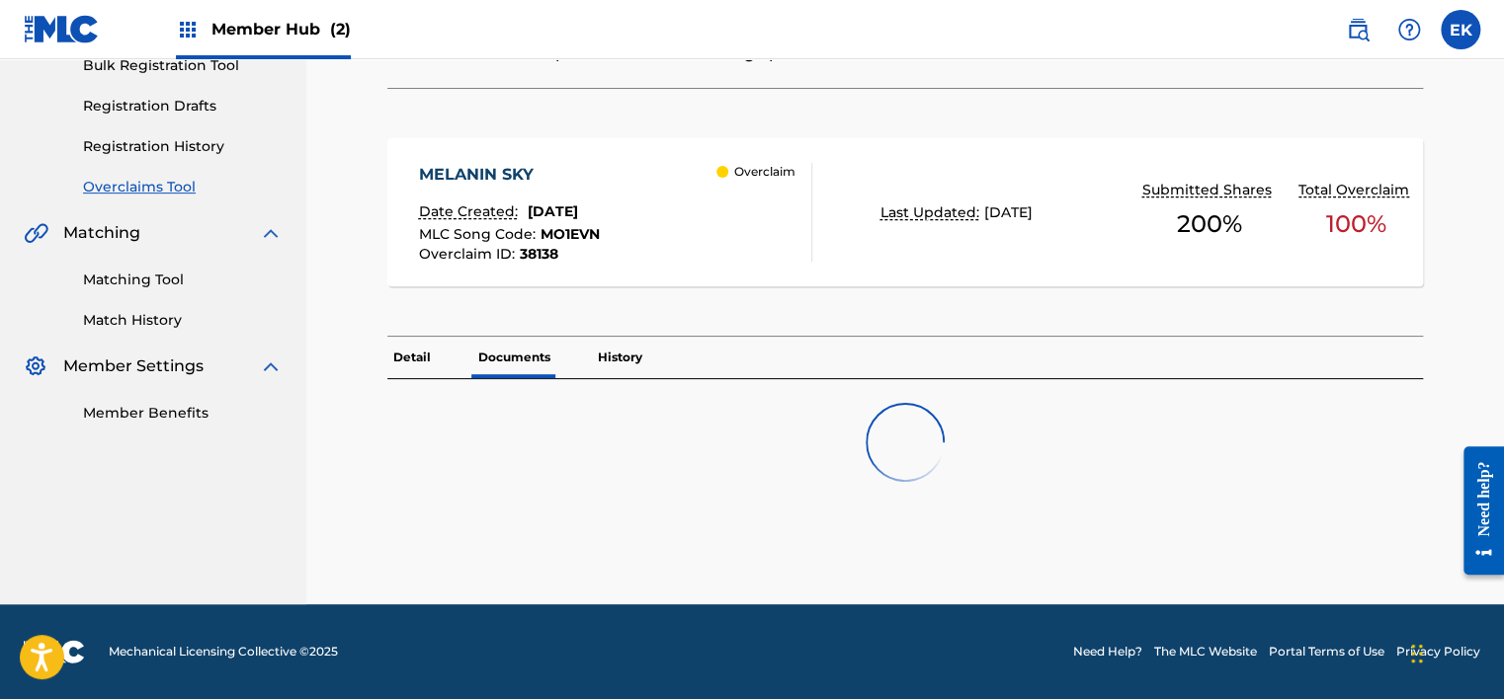
scroll to position [0, 0]
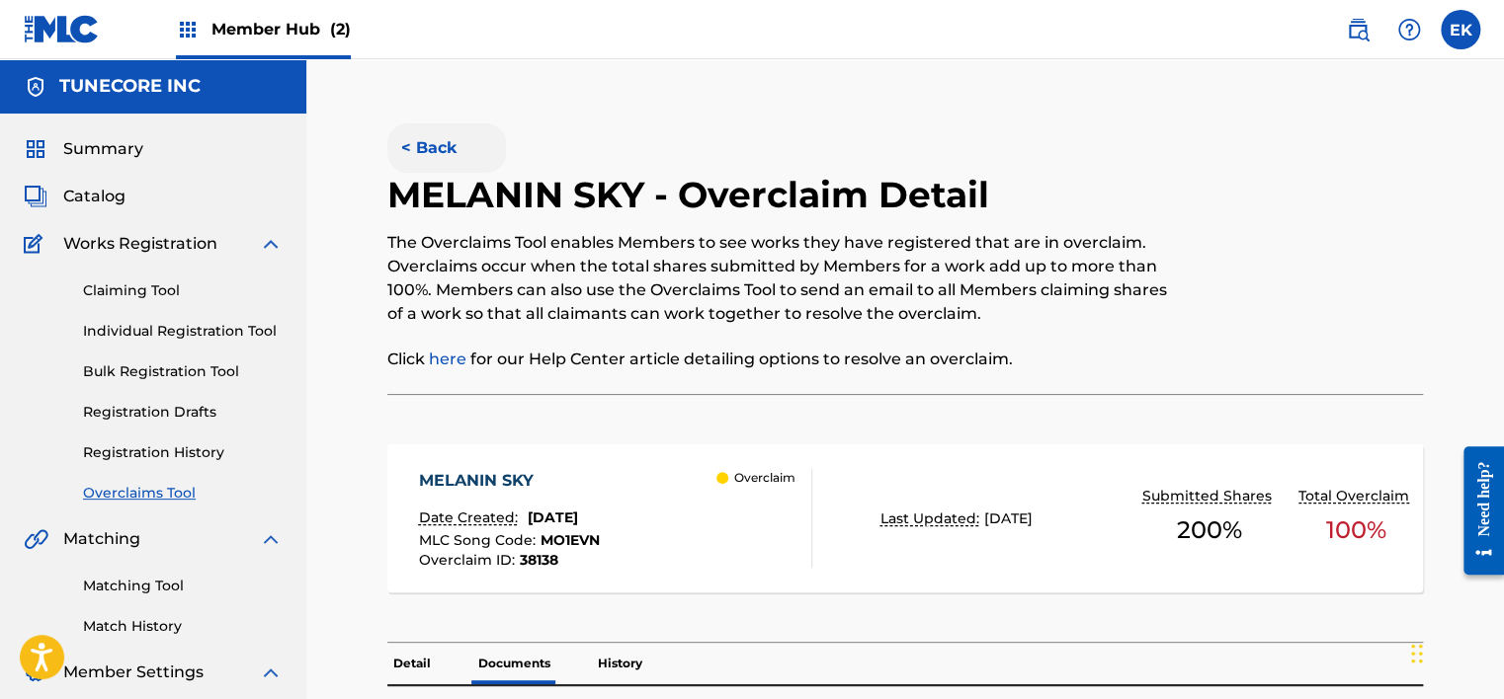
click at [447, 167] on button "< Back" at bounding box center [446, 147] width 119 height 49
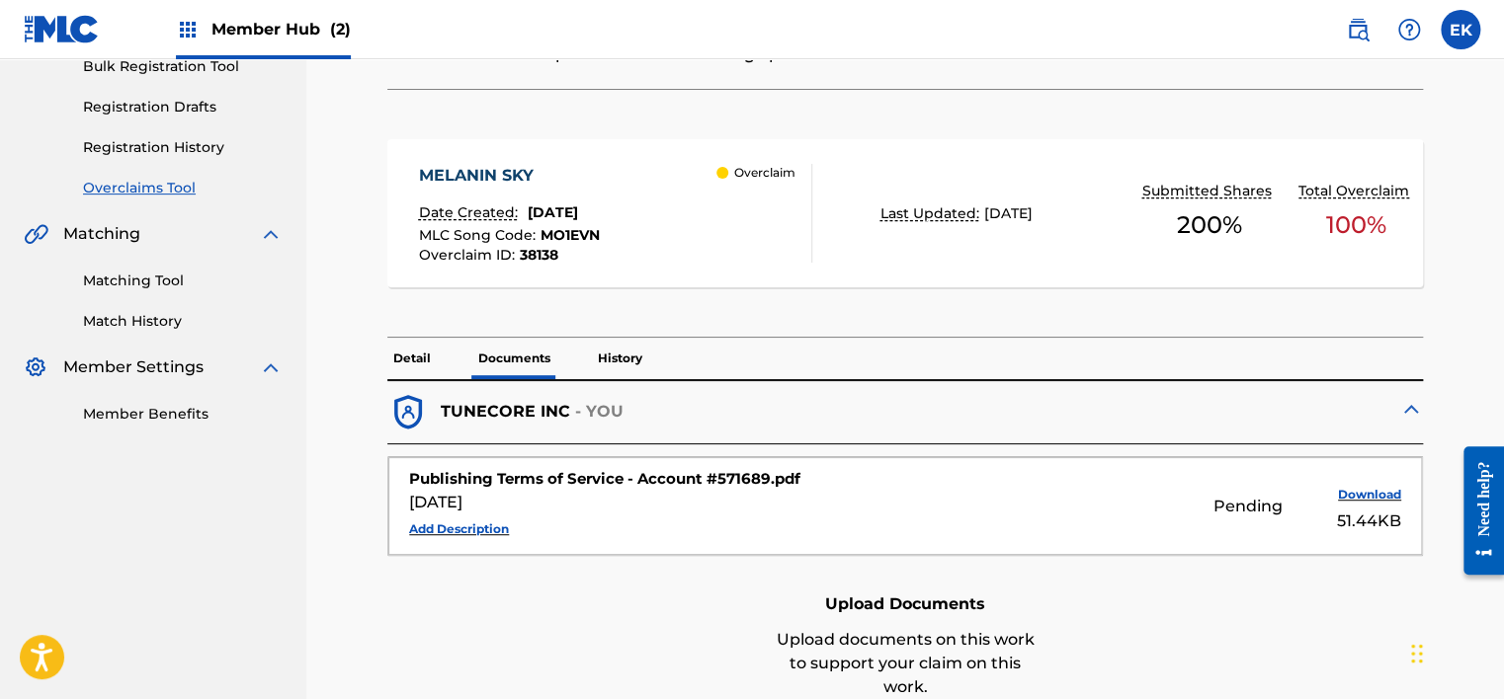
scroll to position [367, 0]
